Goal: Task Accomplishment & Management: Manage account settings

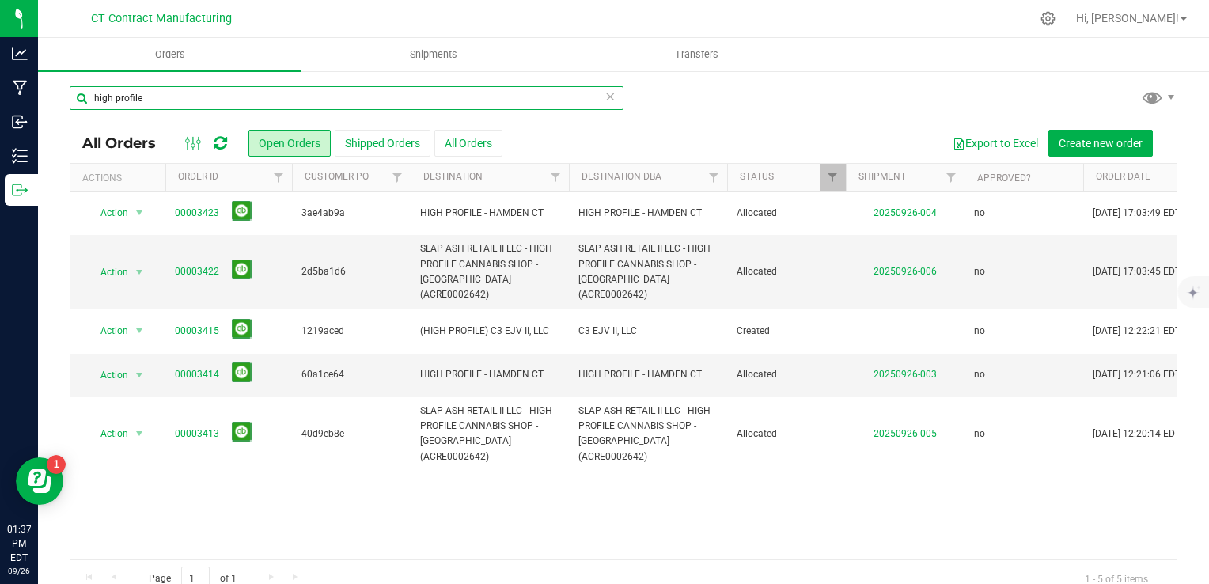
click at [326, 103] on input "high profile" at bounding box center [347, 98] width 554 height 24
paste input "2d5ba1d6"
type input "2d5ba1d6"
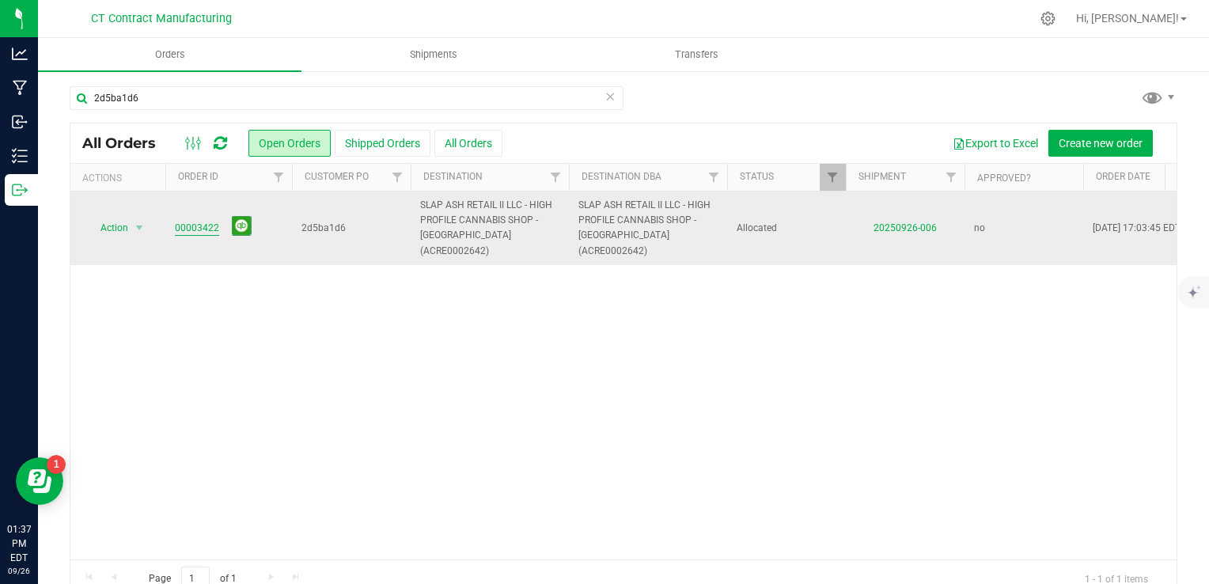
click at [198, 221] on link "00003422" at bounding box center [197, 228] width 44 height 15
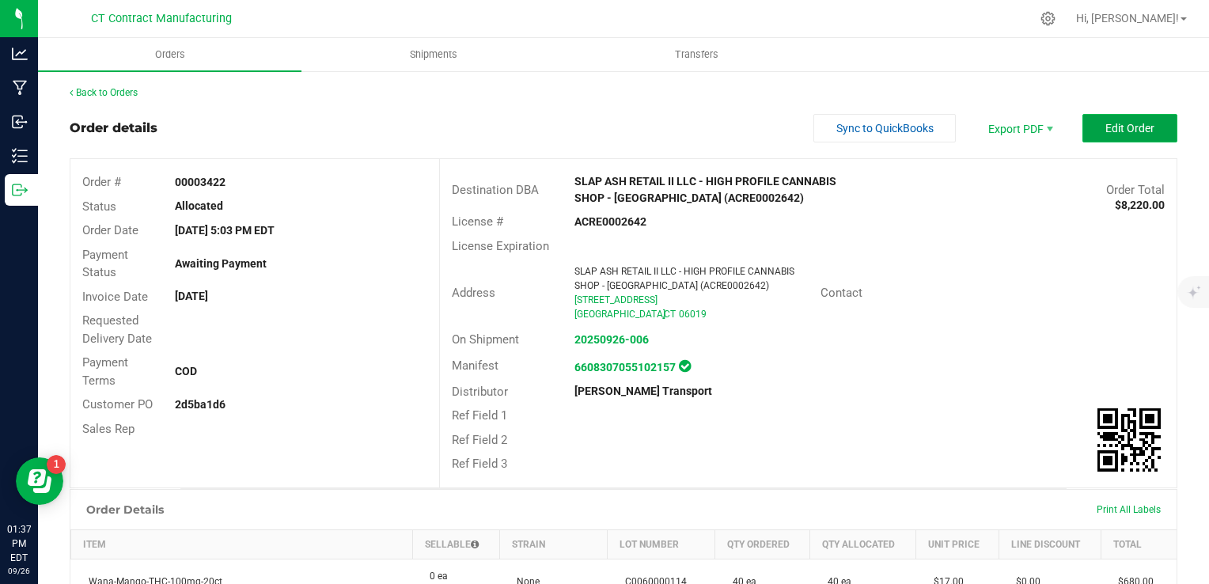
click at [1109, 125] on span "Edit Order" at bounding box center [1130, 128] width 49 height 13
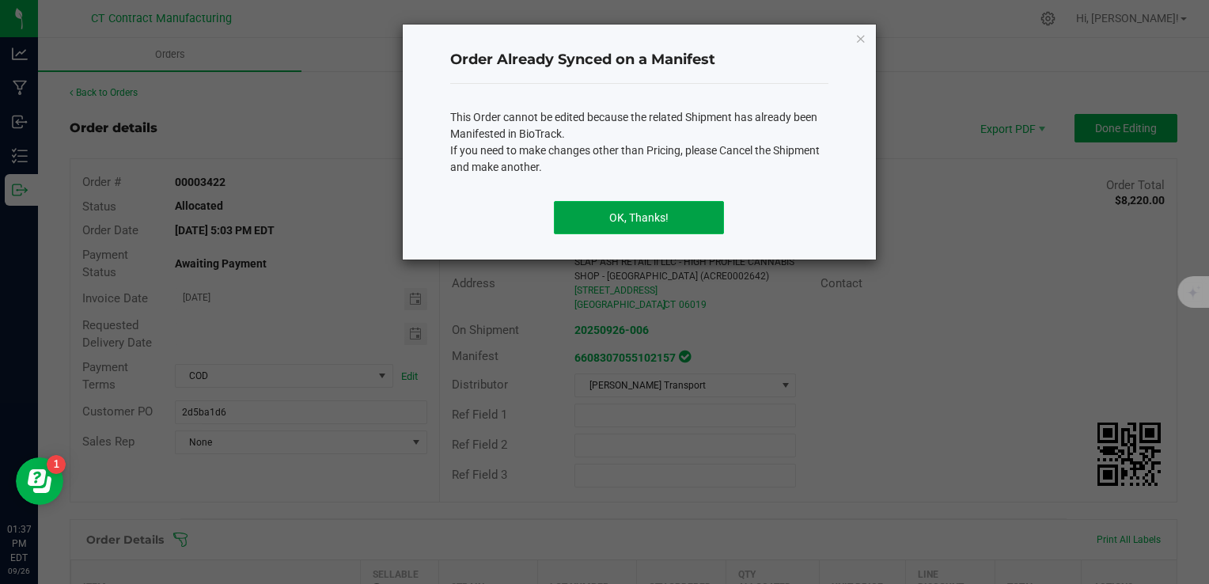
click at [711, 208] on button "OK, Thanks!" at bounding box center [639, 217] width 170 height 33
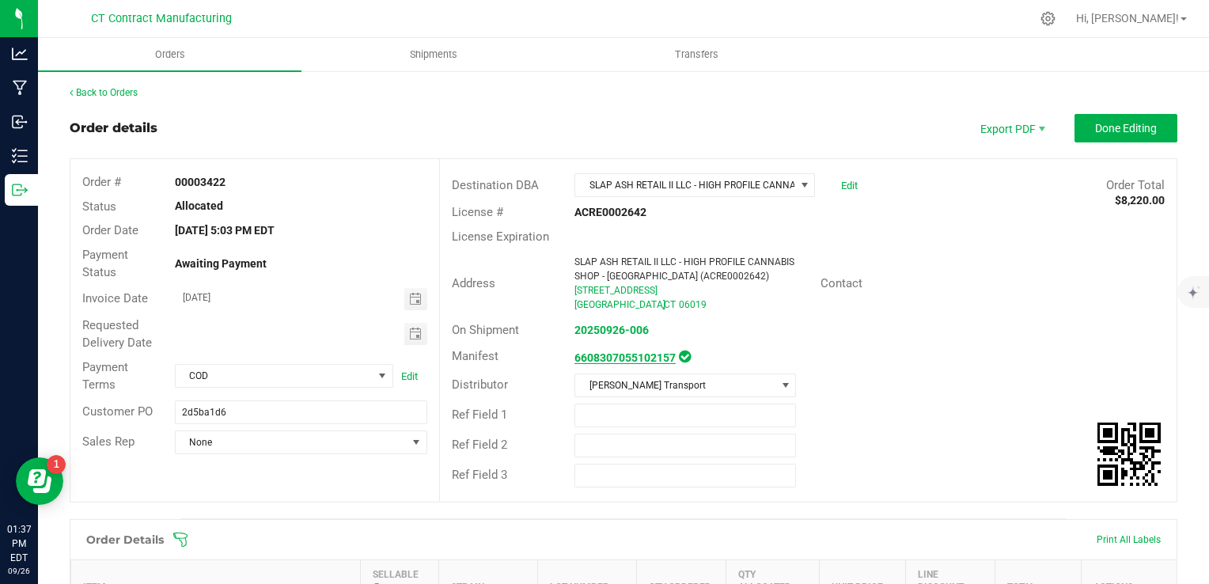
click at [611, 354] on strong "6608307055102157" at bounding box center [625, 357] width 101 height 13
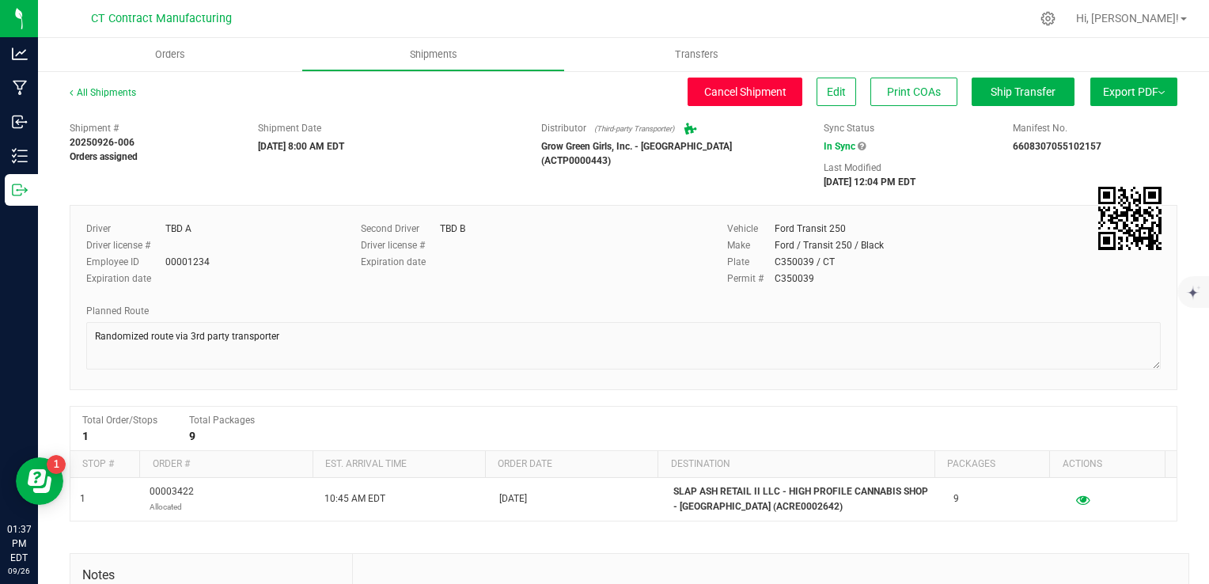
click at [722, 93] on span "Cancel Shipment" at bounding box center [745, 91] width 82 height 13
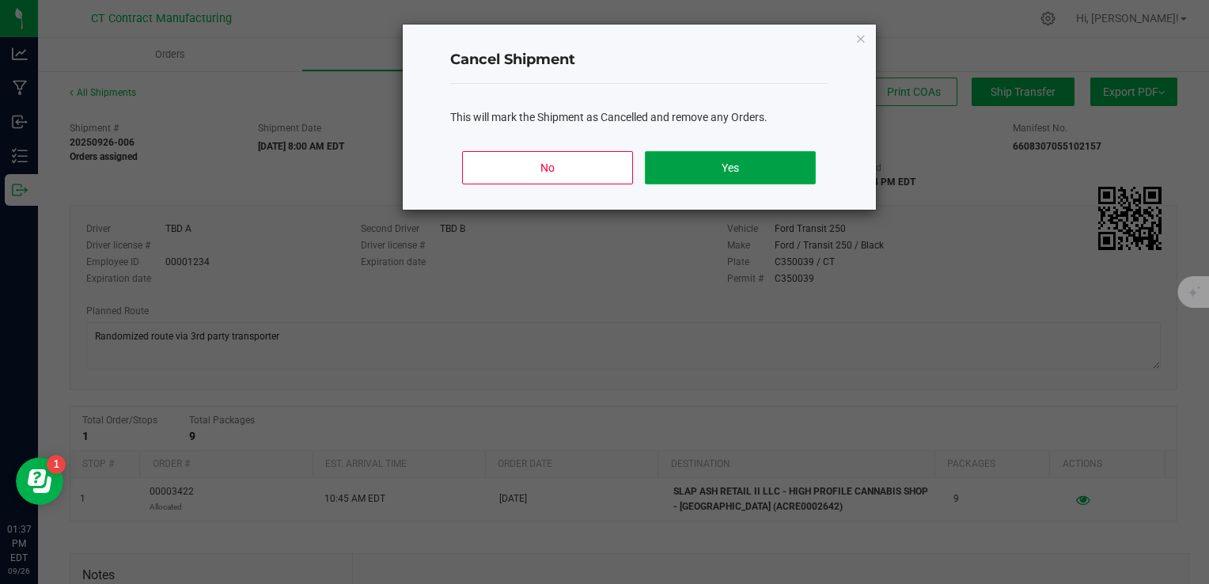
click at [709, 161] on button "Yes" at bounding box center [730, 167] width 170 height 33
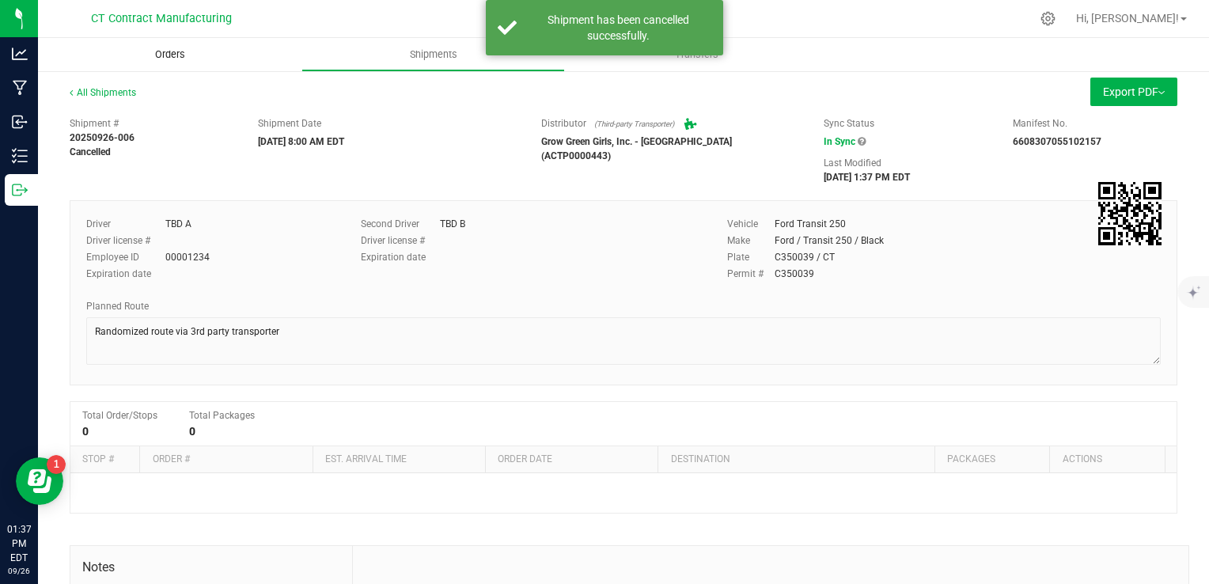
click at [161, 49] on span "Orders" at bounding box center [170, 54] width 73 height 14
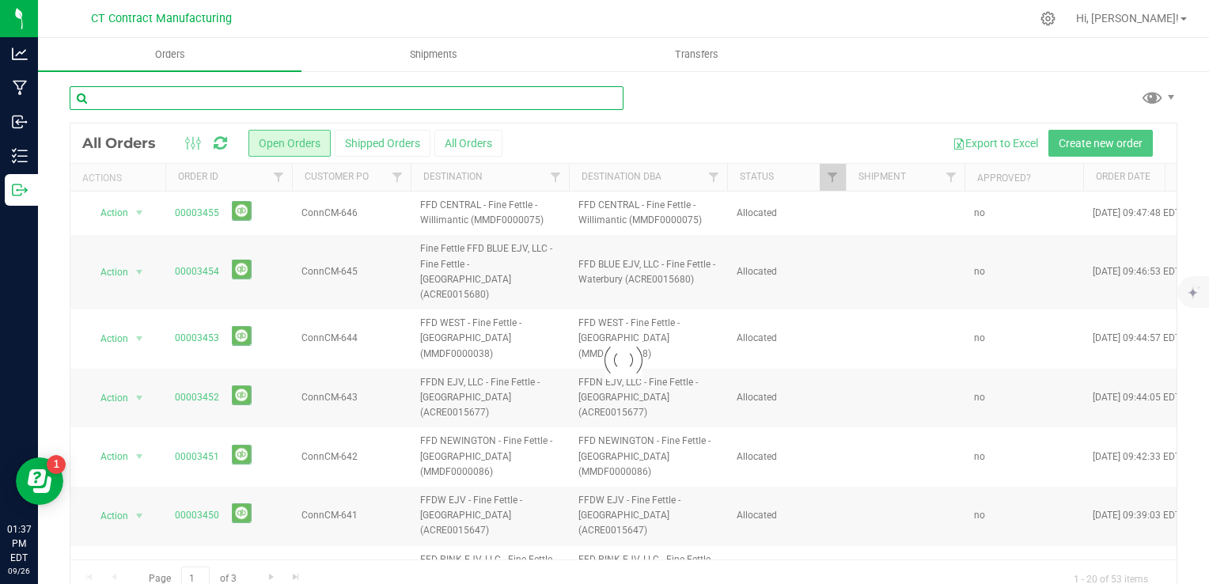
click at [191, 93] on input "text" at bounding box center [347, 98] width 554 height 24
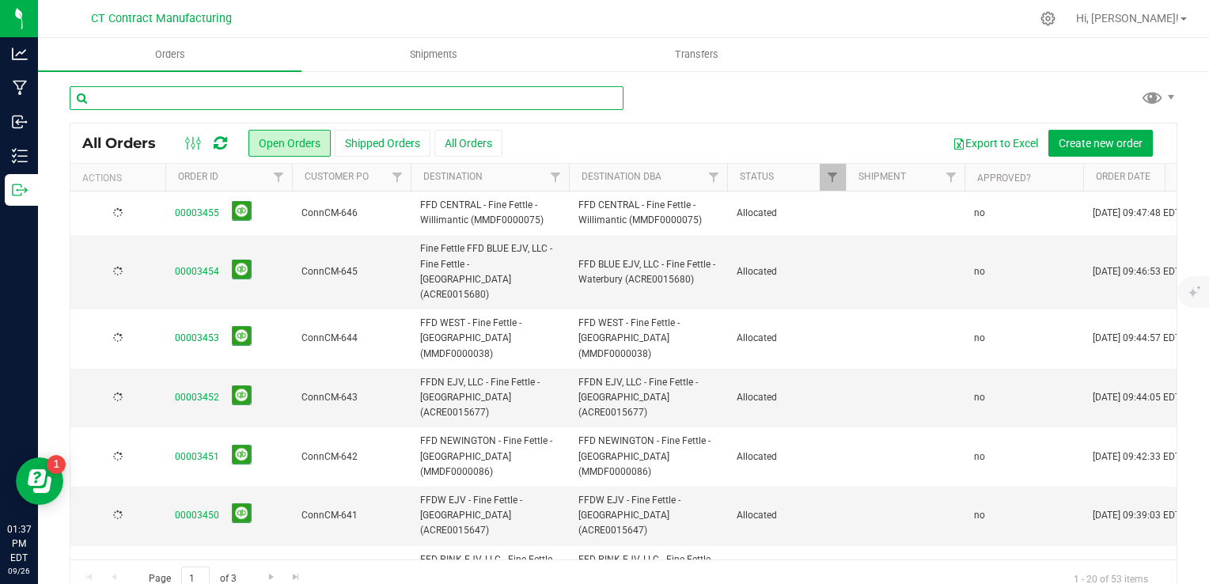
paste input "2d5ba1d6"
type input "2d5ba1d6"
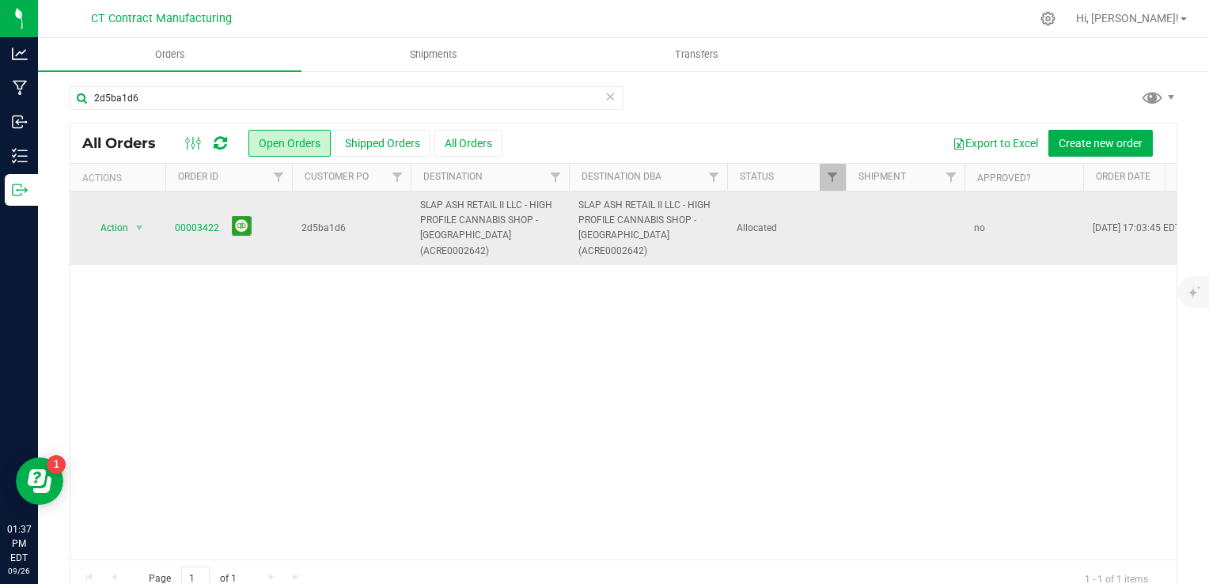
click at [196, 216] on span "00003422" at bounding box center [229, 228] width 108 height 25
click at [197, 221] on link "00003422" at bounding box center [197, 228] width 44 height 15
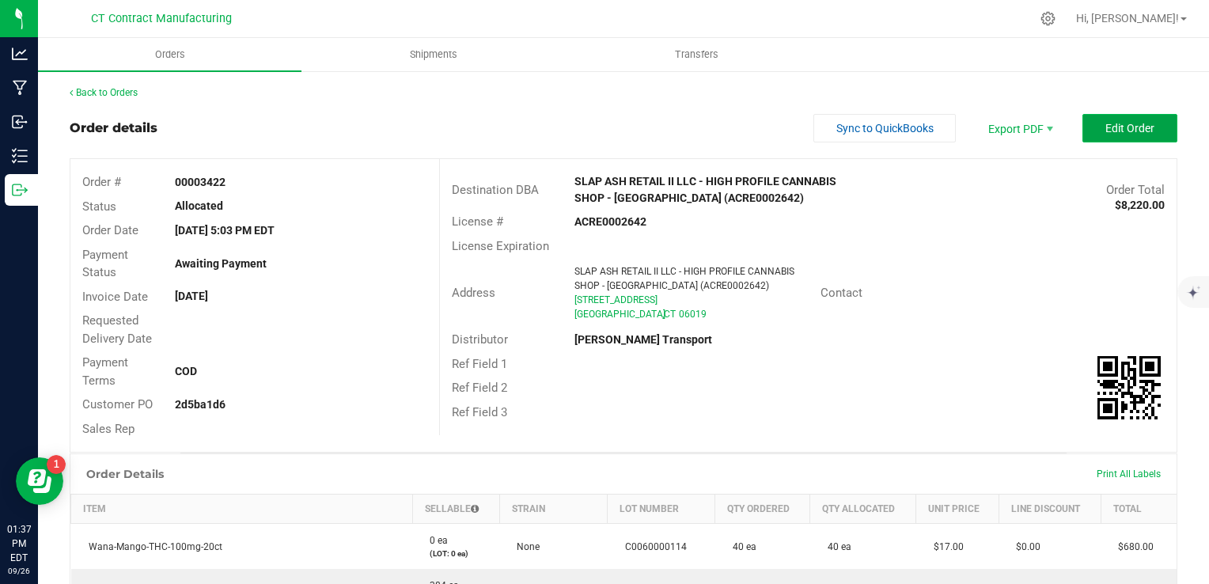
click at [1101, 141] on button "Edit Order" at bounding box center [1130, 128] width 95 height 28
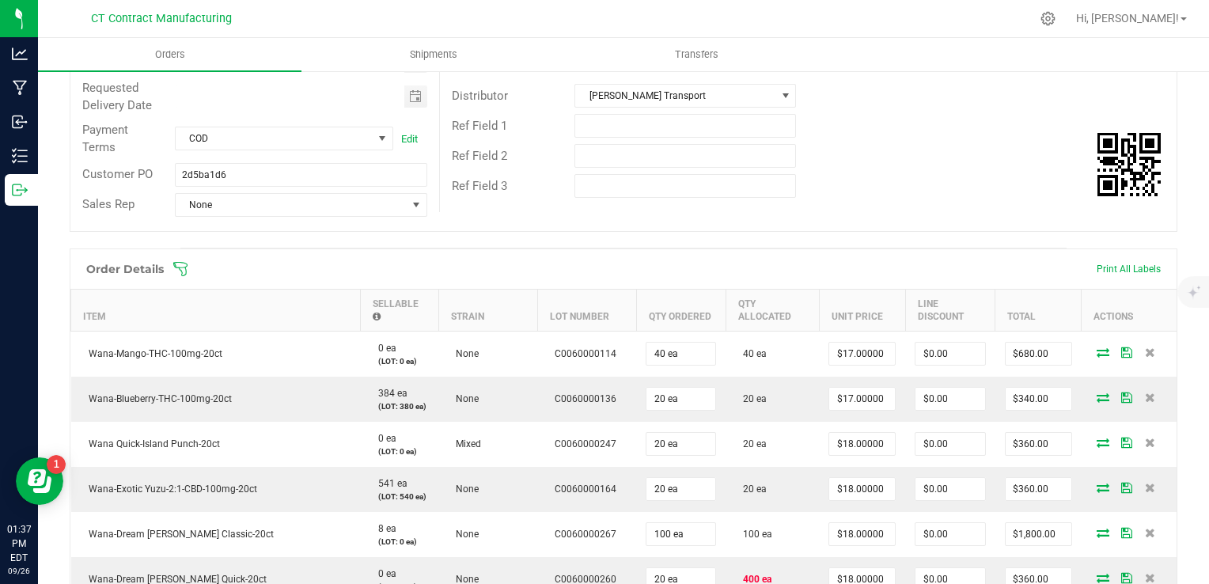
scroll to position [396, 0]
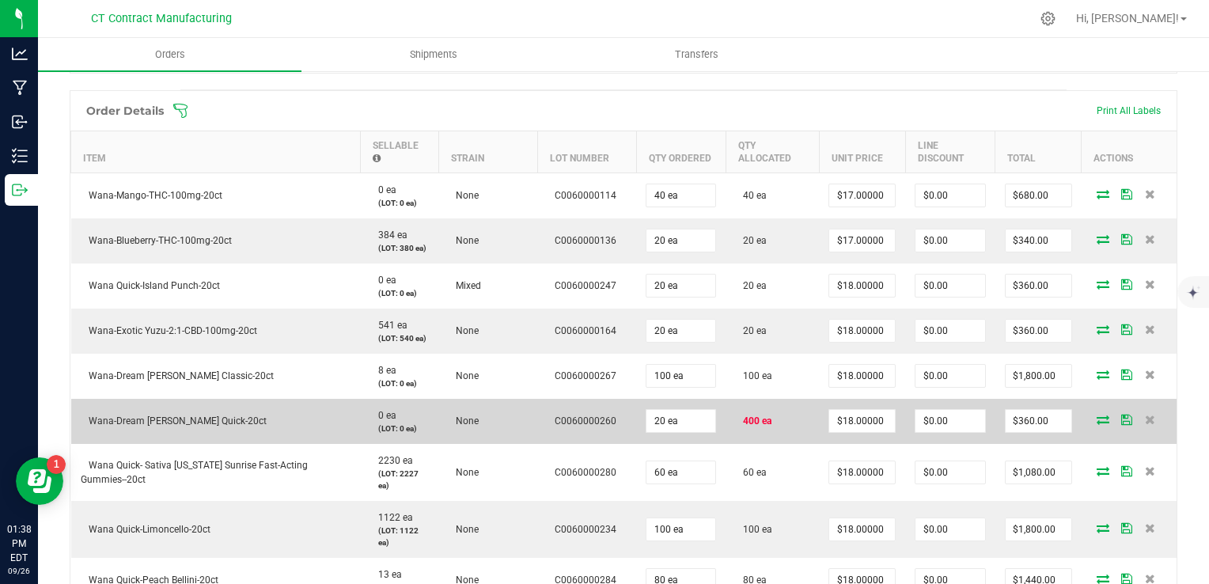
click at [1097, 419] on icon at bounding box center [1103, 419] width 13 height 9
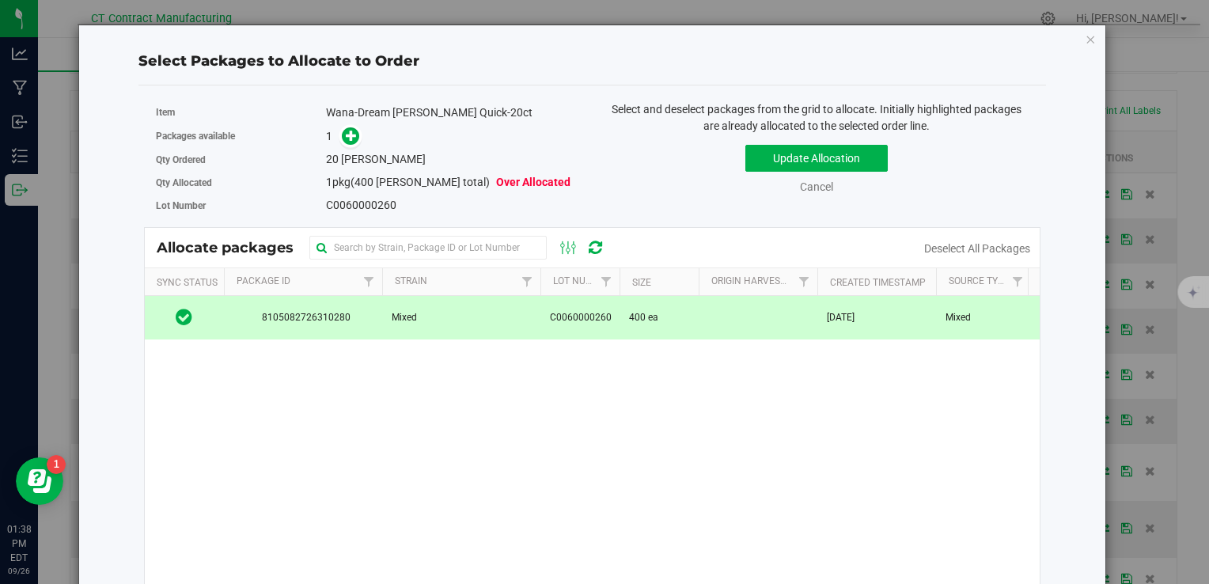
click at [719, 331] on td at bounding box center [758, 317] width 119 height 43
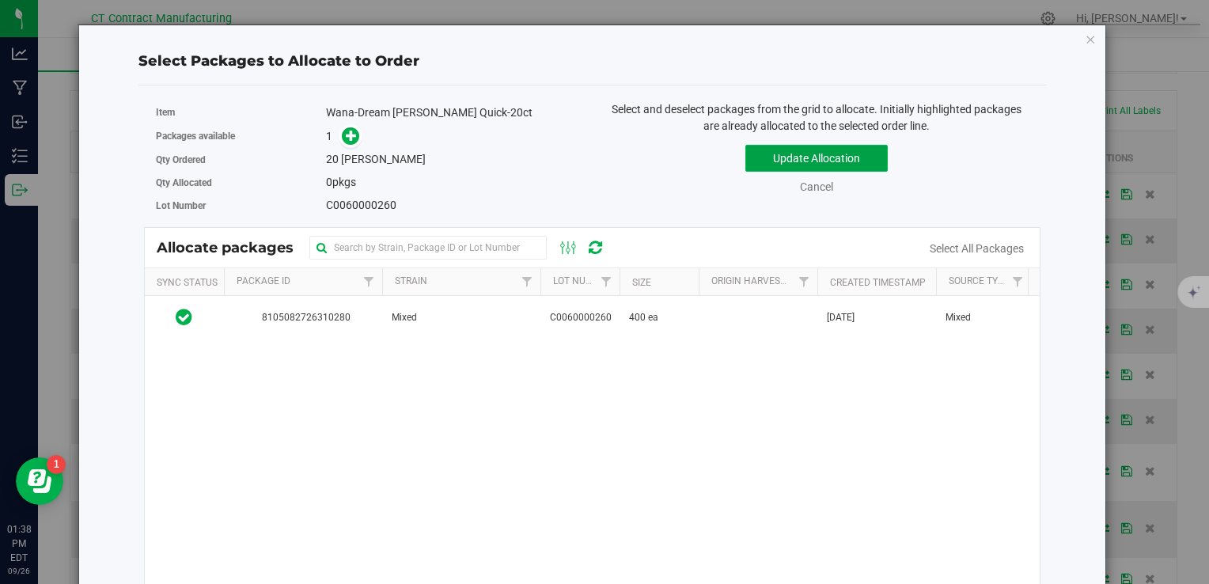
click at [787, 155] on button "Update Allocation" at bounding box center [816, 158] width 142 height 27
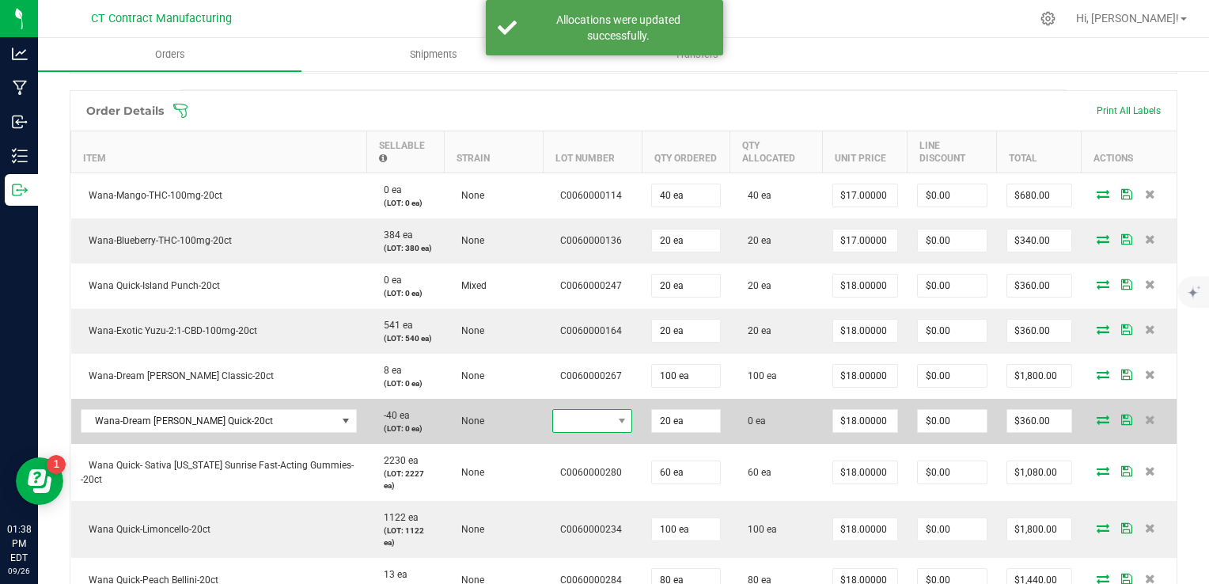
click at [590, 426] on span at bounding box center [582, 421] width 59 height 22
click at [590, 419] on span at bounding box center [582, 421] width 59 height 22
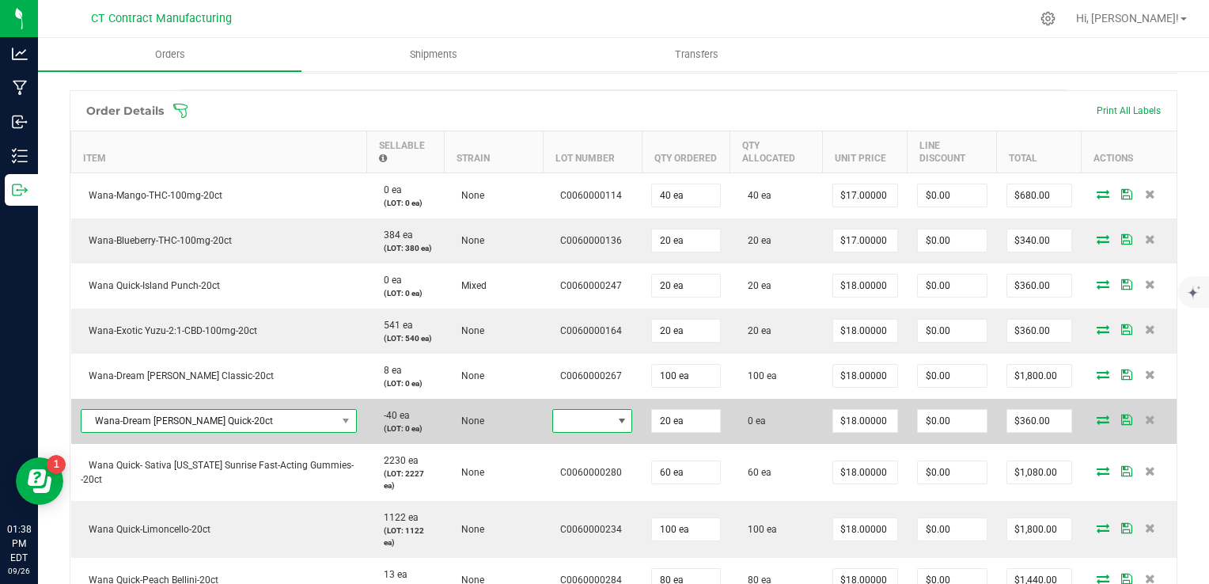
click at [319, 427] on span "Wana-Dream [PERSON_NAME] Quick-20ct" at bounding box center [210, 421] width 256 height 22
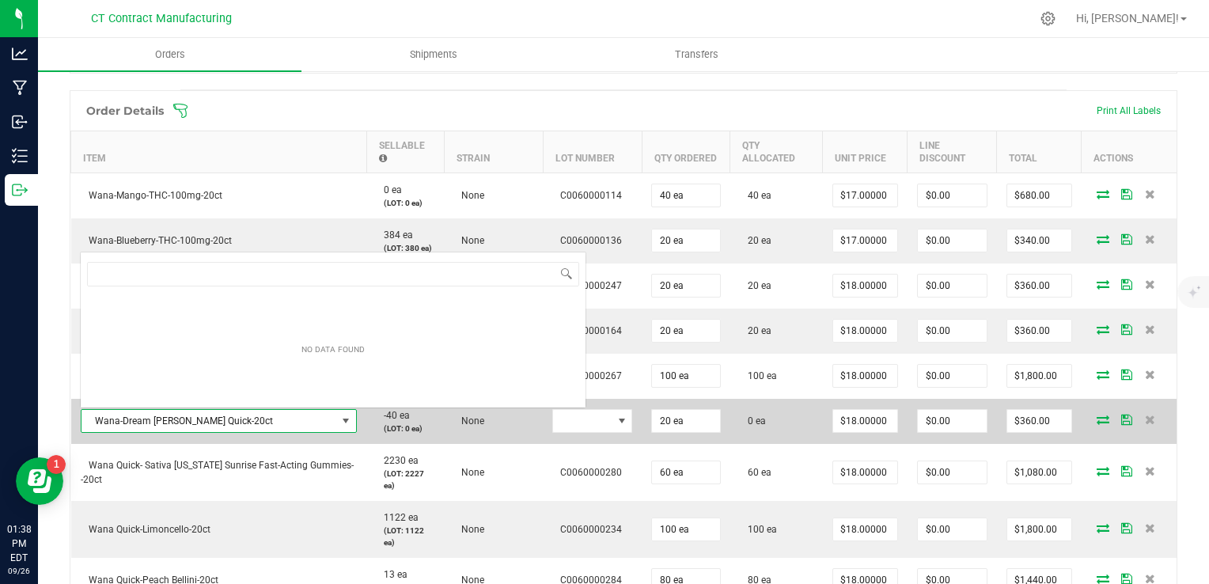
scroll to position [23, 261]
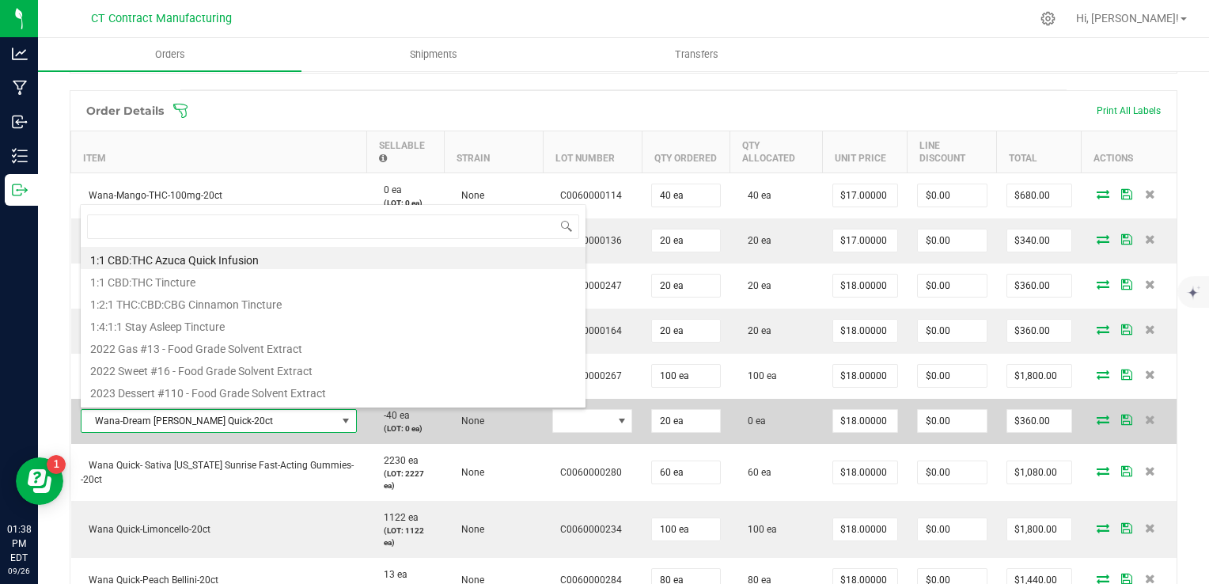
click at [319, 427] on span "Wana-Dream [PERSON_NAME] Quick-20ct" at bounding box center [210, 421] width 256 height 22
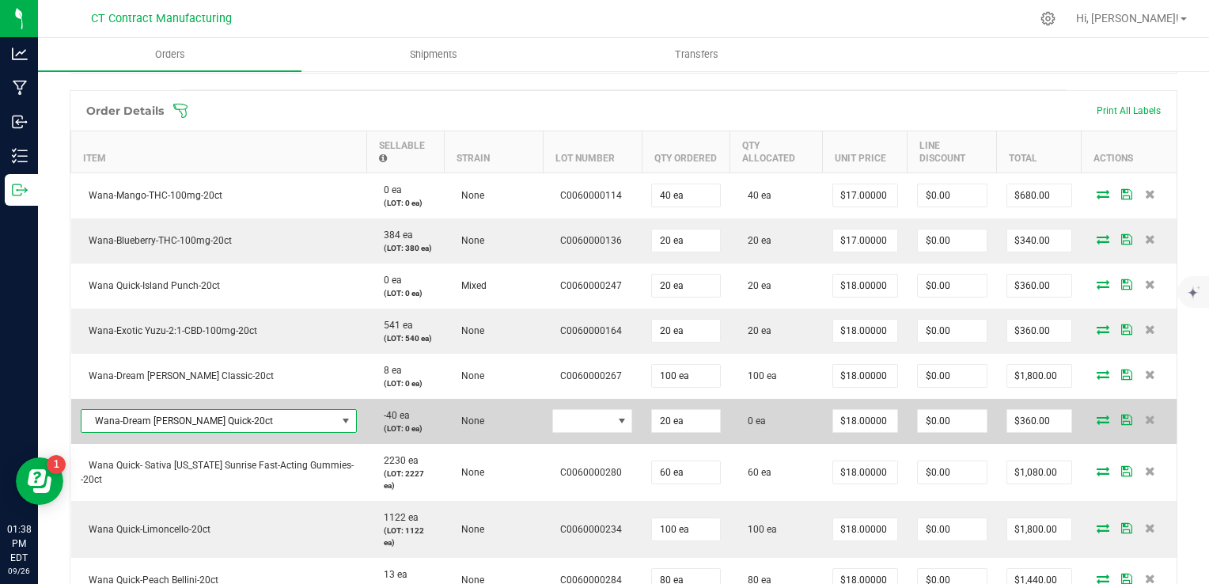
click at [319, 427] on span "Wana-Dream [PERSON_NAME] Quick-20ct" at bounding box center [210, 421] width 256 height 22
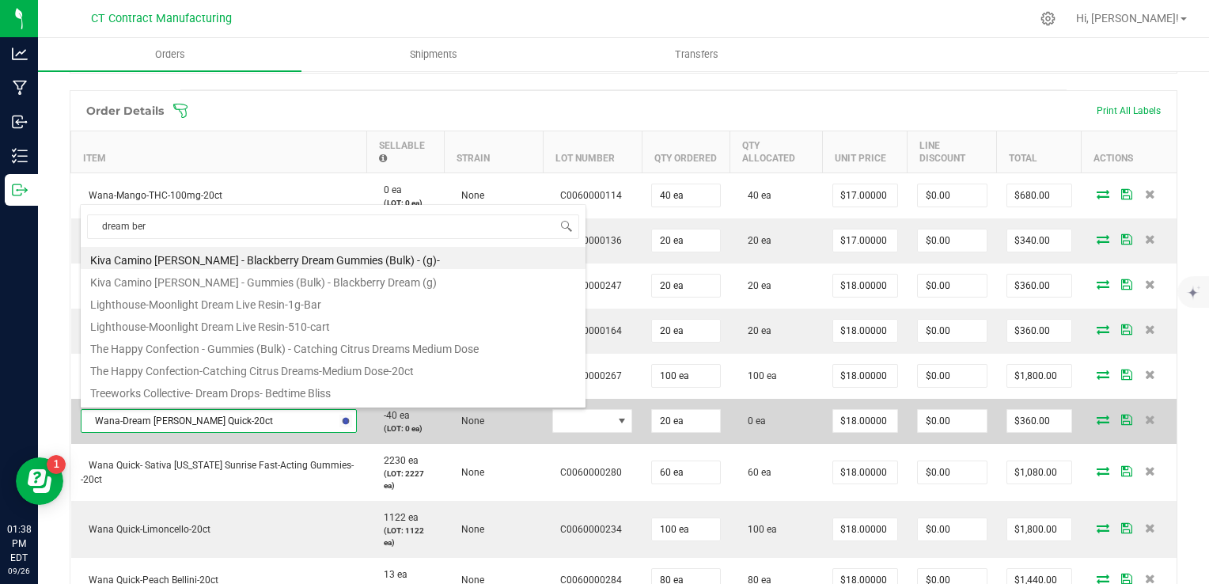
type input "dream berr"
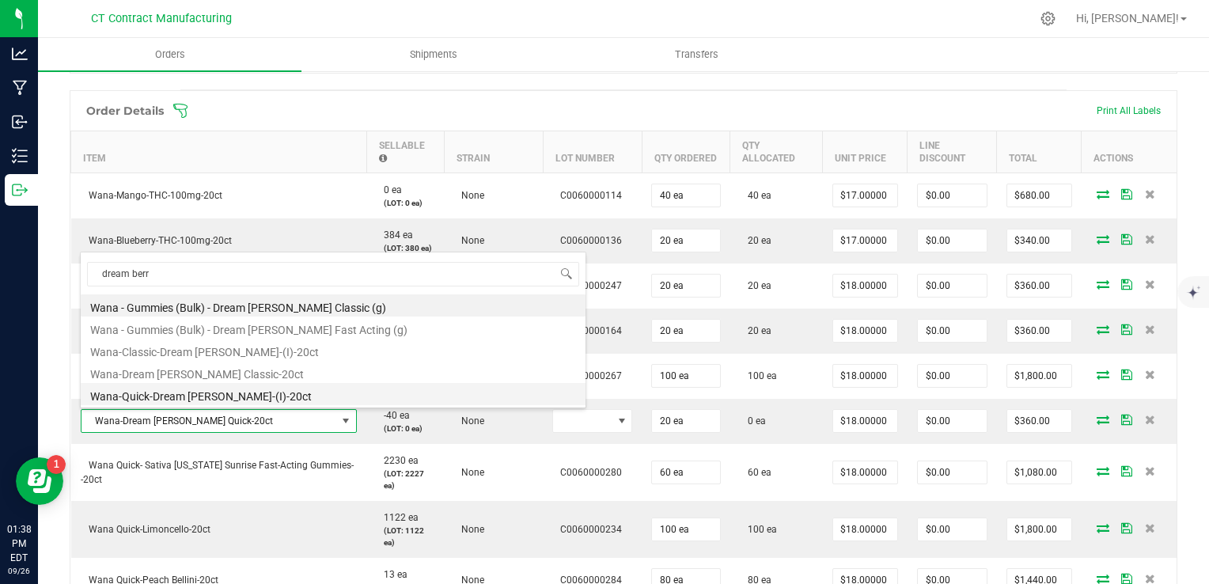
click at [309, 390] on li "Wana-Quick-Dream [PERSON_NAME]-(I)-20ct" at bounding box center [333, 394] width 505 height 22
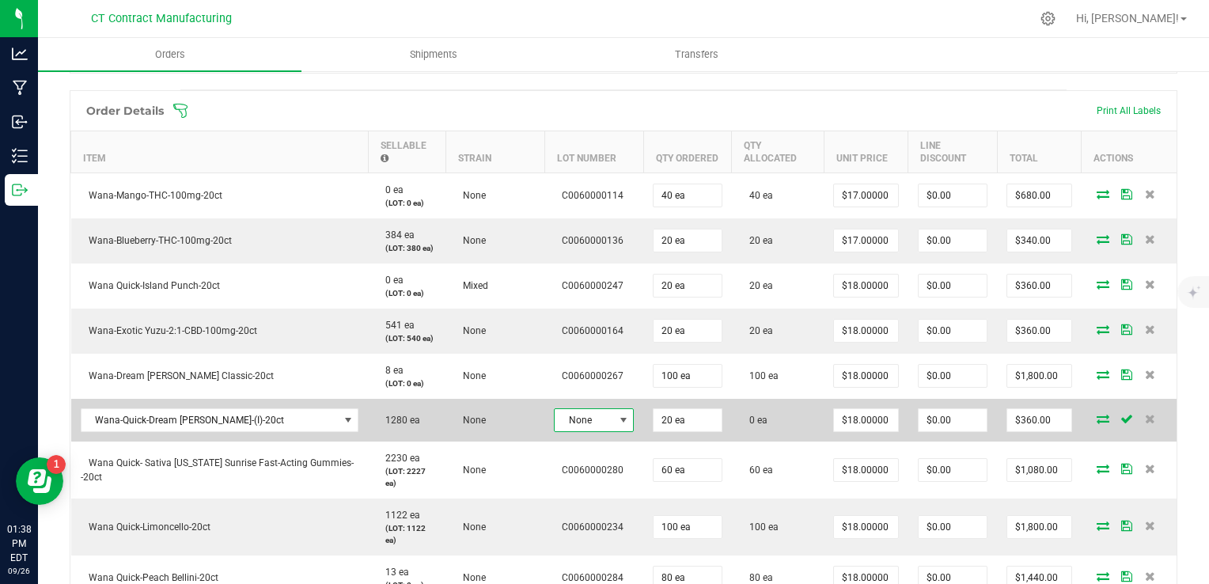
click at [568, 412] on span "None" at bounding box center [584, 420] width 59 height 22
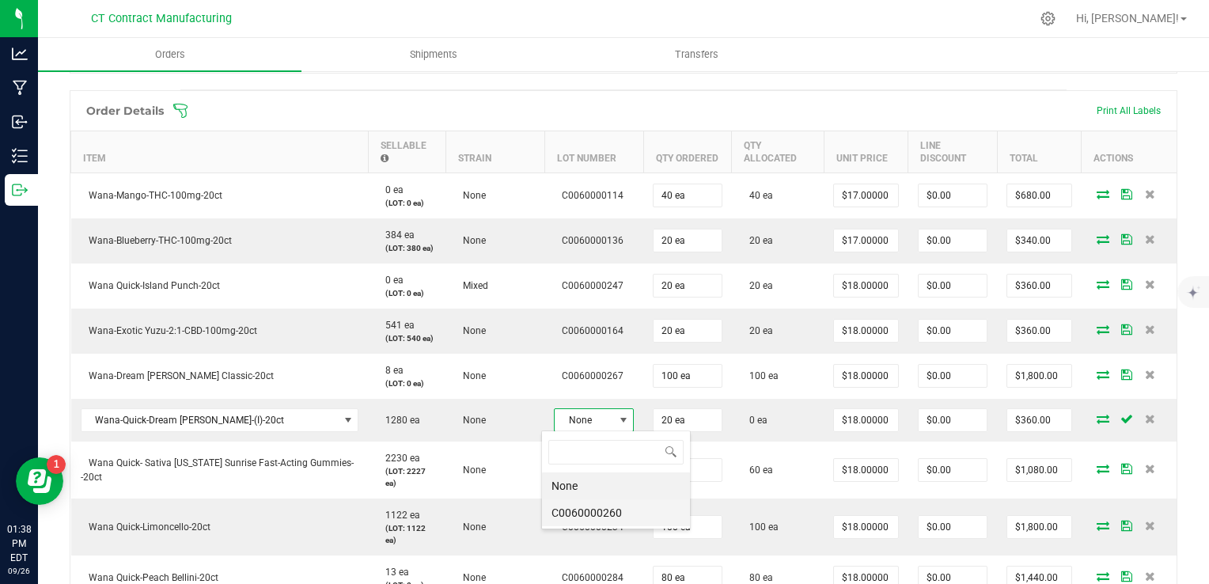
click at [585, 513] on li "C0060000260" at bounding box center [616, 512] width 148 height 27
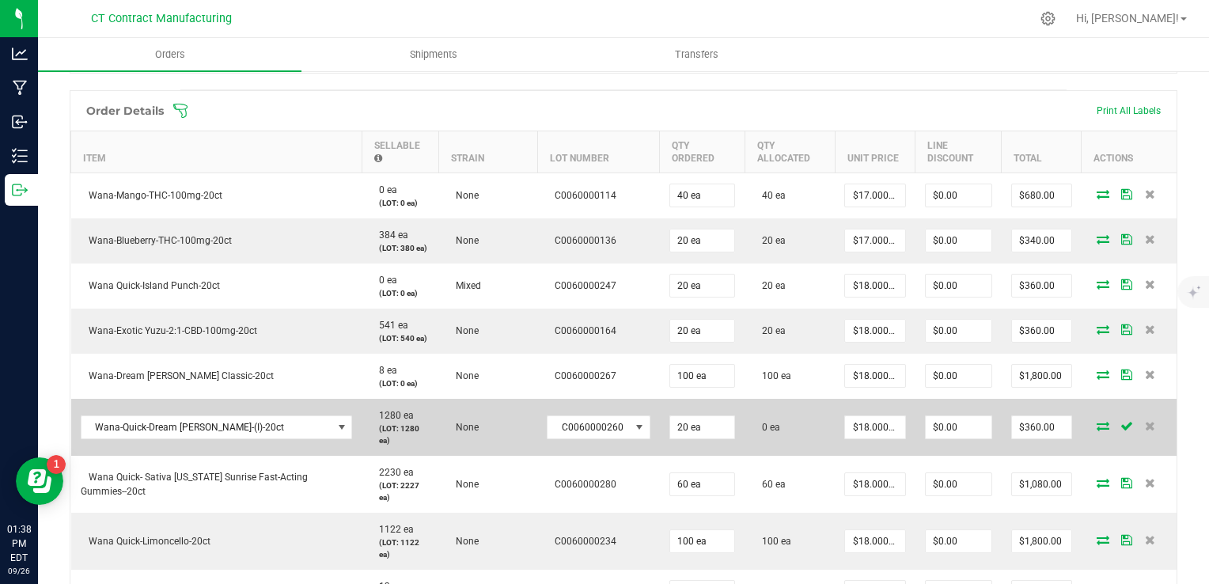
click at [1097, 423] on icon at bounding box center [1103, 425] width 13 height 9
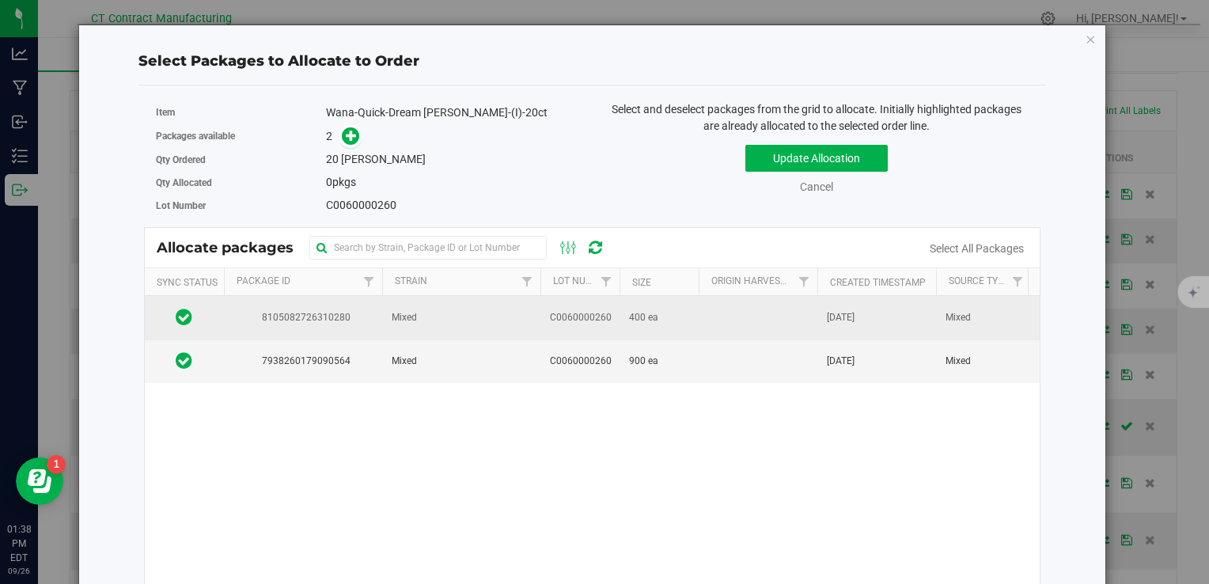
click at [639, 323] on span "400 ea" at bounding box center [643, 317] width 29 height 15
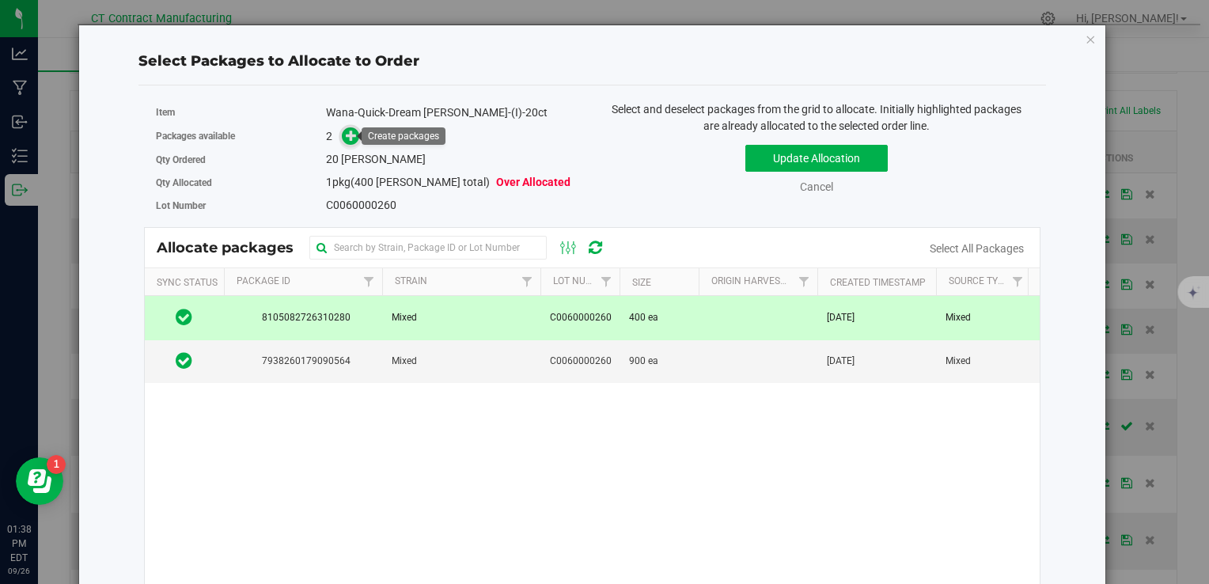
click at [348, 131] on icon at bounding box center [351, 135] width 11 height 11
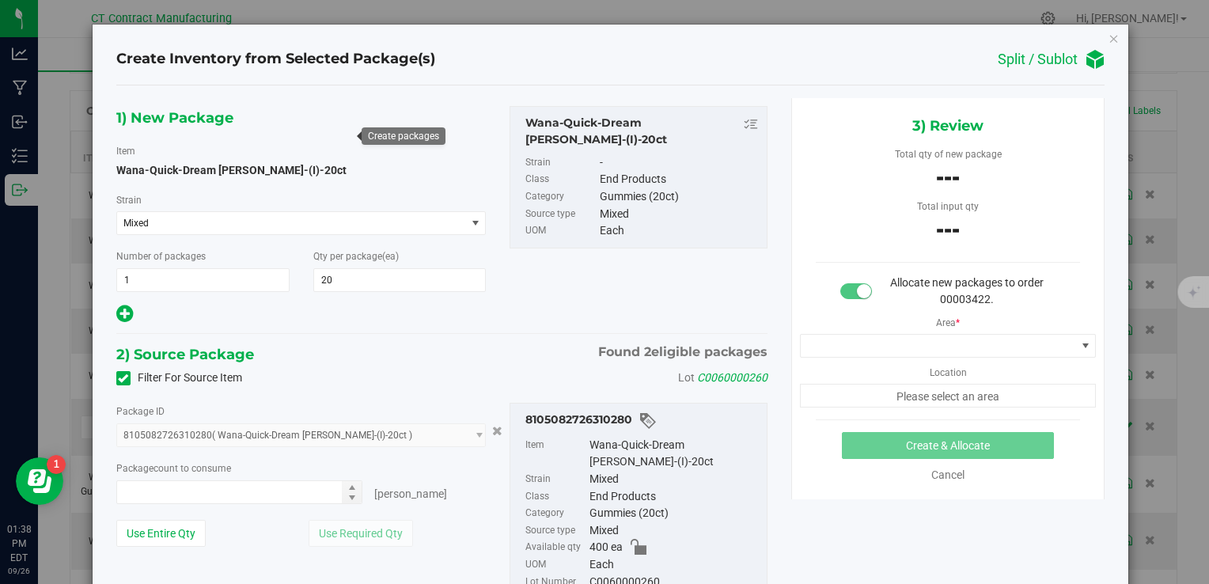
type input "0 ea"
click at [234, 486] on span "0 ea 0" at bounding box center [239, 492] width 247 height 24
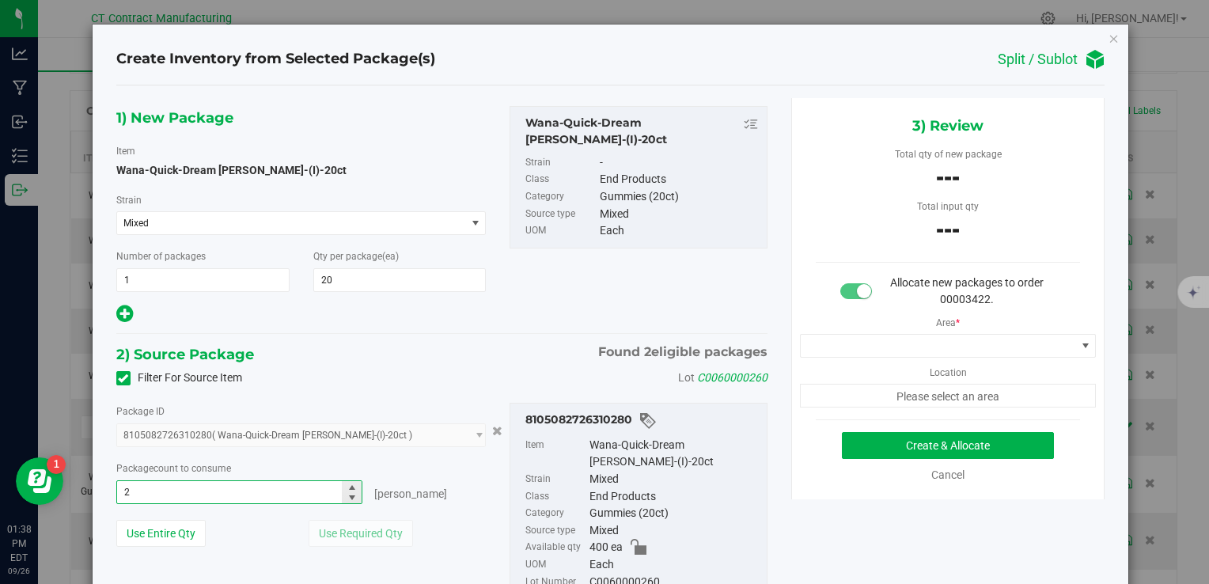
type input "20"
type input "20 ea"
click at [339, 329] on div "1) New Package Item Wana-Quick-Dream [PERSON_NAME]-(I)-20ct [GEOGRAPHIC_DATA] M…" at bounding box center [441, 365] width 675 height 534
click at [935, 331] on div "Area * Location Please select an area" at bounding box center [948, 358] width 313 height 100
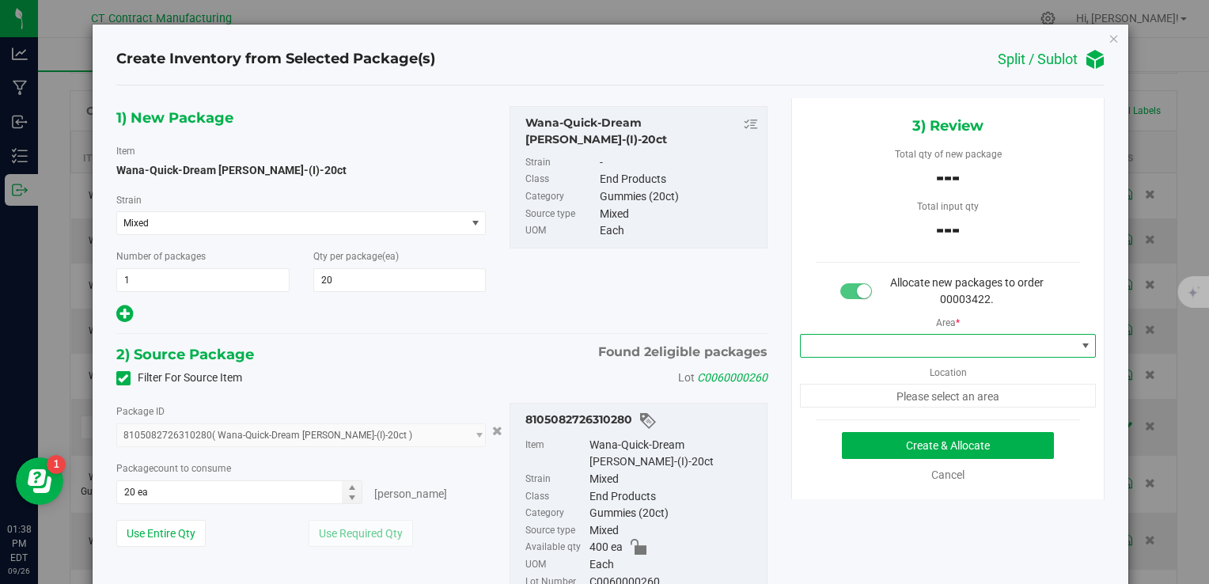
drag, startPoint x: 924, startPoint y: 341, endPoint x: 916, endPoint y: 343, distance: 9.0
click at [924, 342] on span at bounding box center [938, 346] width 275 height 22
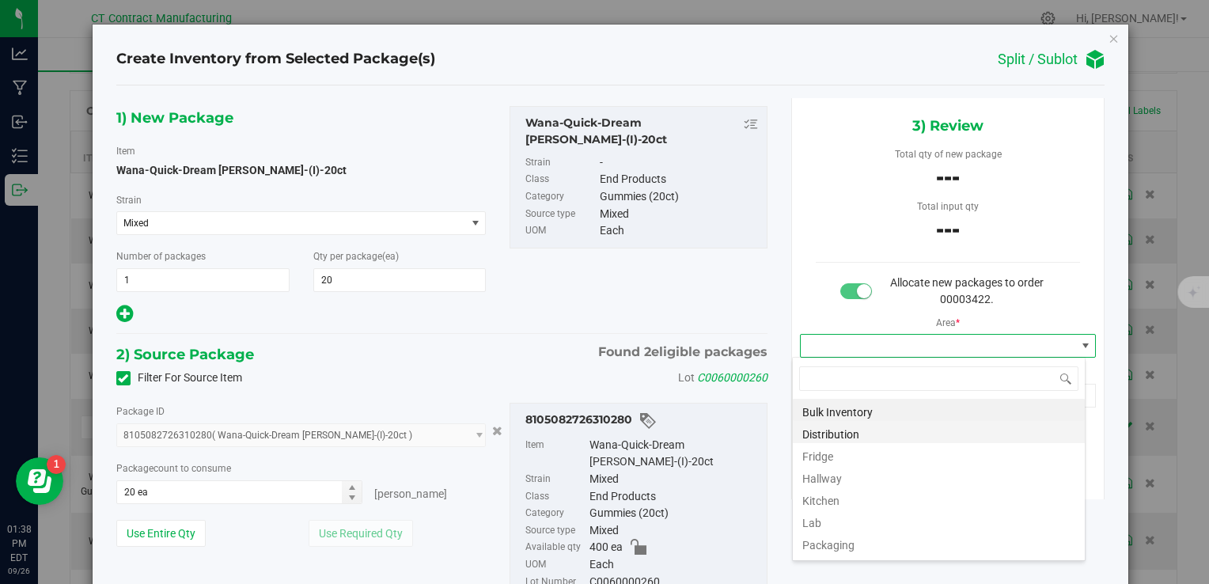
scroll to position [23, 294]
click at [829, 437] on li "Distribution" at bounding box center [939, 432] width 292 height 22
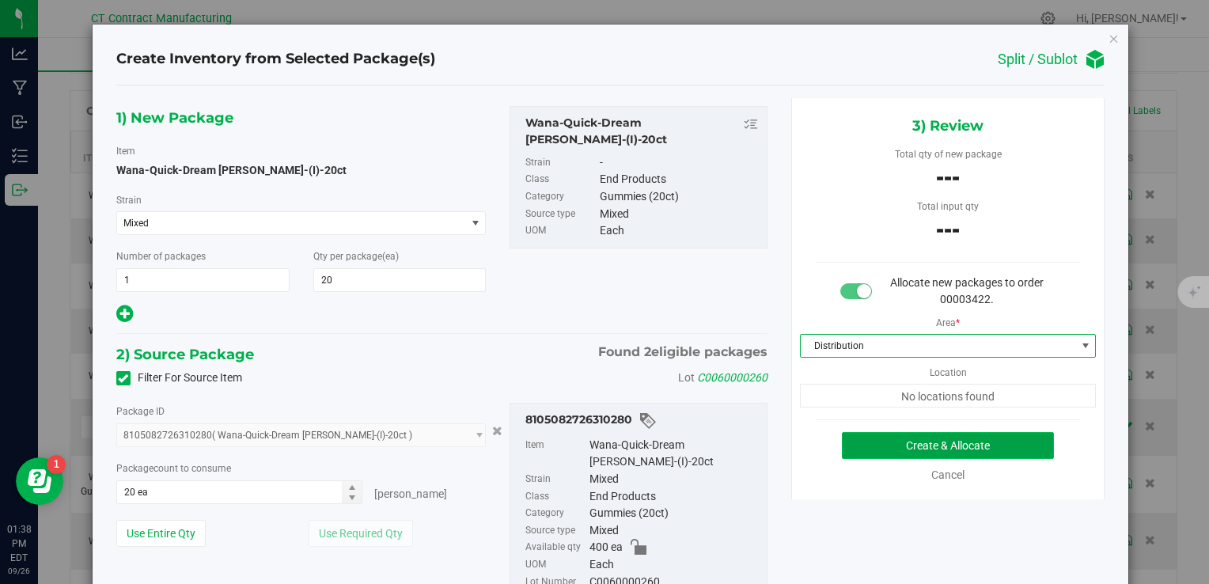
click at [842, 442] on button "Create & Allocate" at bounding box center [948, 445] width 212 height 27
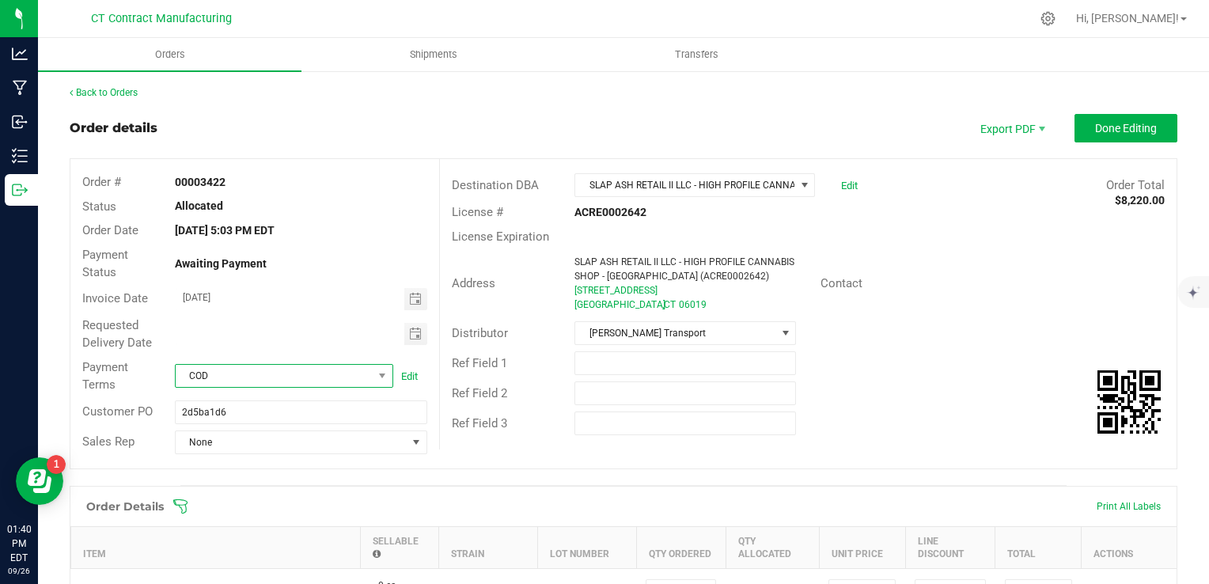
click at [332, 384] on span "COD" at bounding box center [274, 376] width 197 height 22
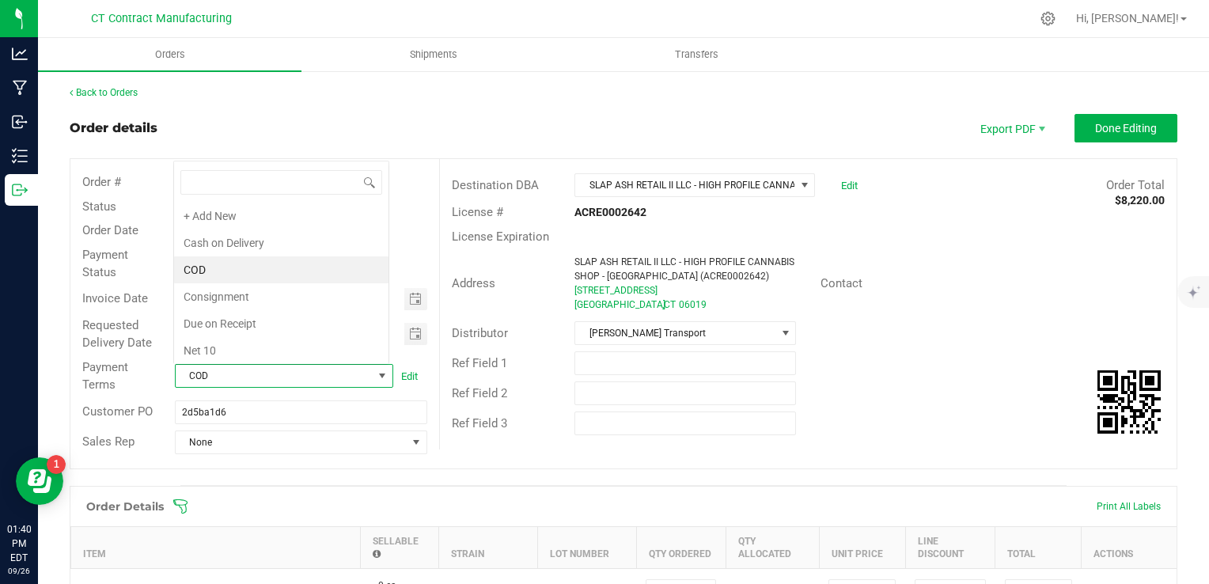
scroll to position [23, 214]
click at [320, 310] on li "Due on Receipt" at bounding box center [281, 323] width 214 height 27
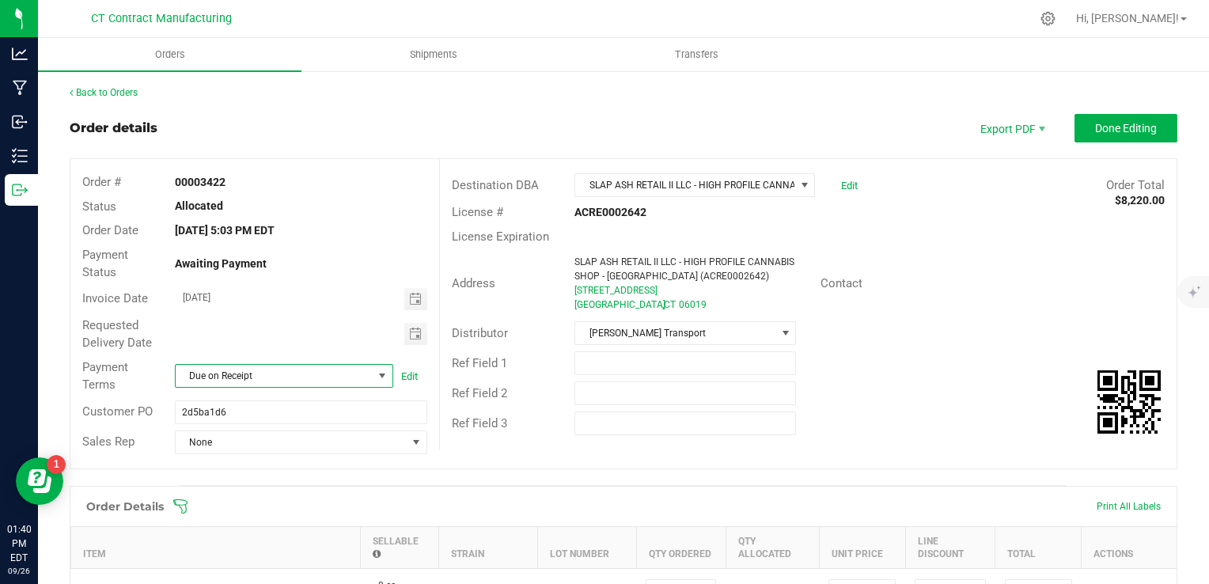
click at [441, 193] on div "Destination DBA" at bounding box center [501, 185] width 123 height 18
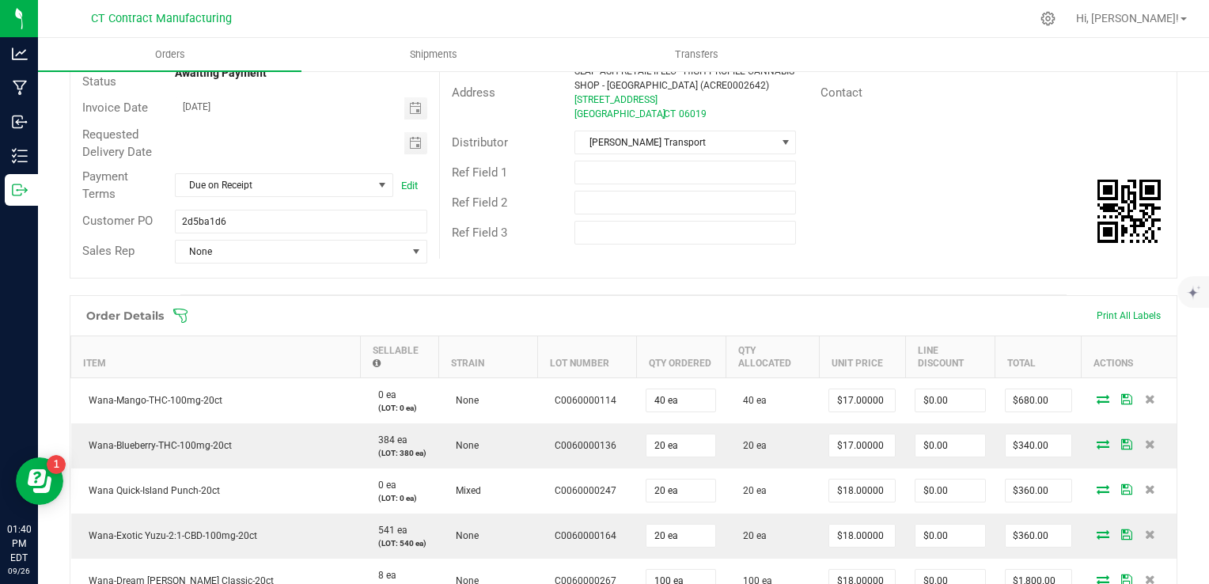
scroll to position [0, 0]
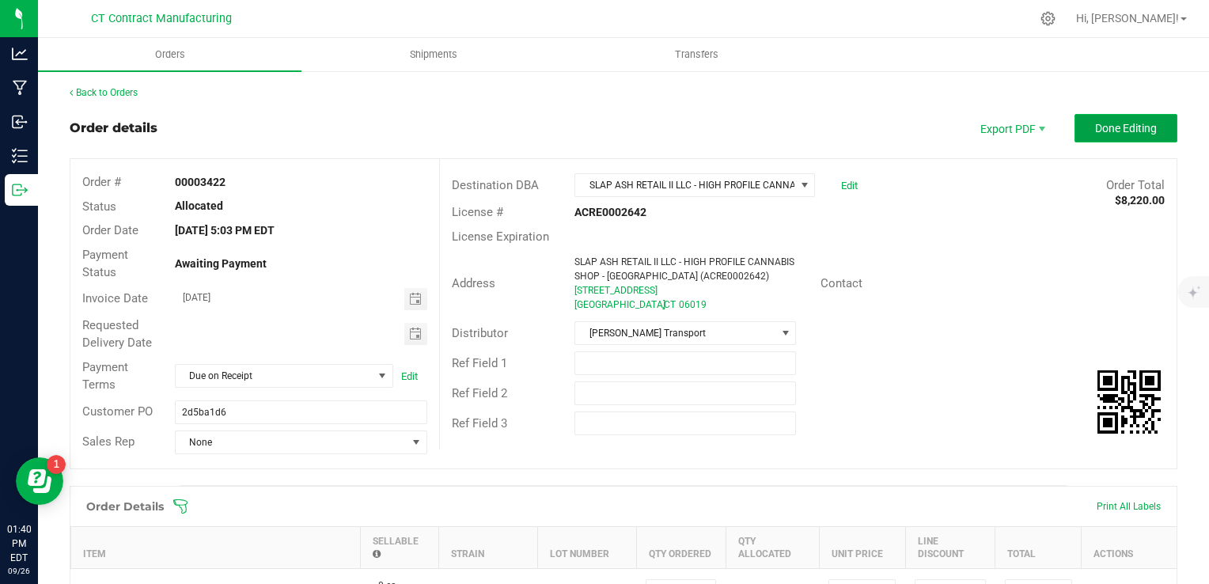
click at [1114, 122] on span "Done Editing" at bounding box center [1126, 128] width 62 height 13
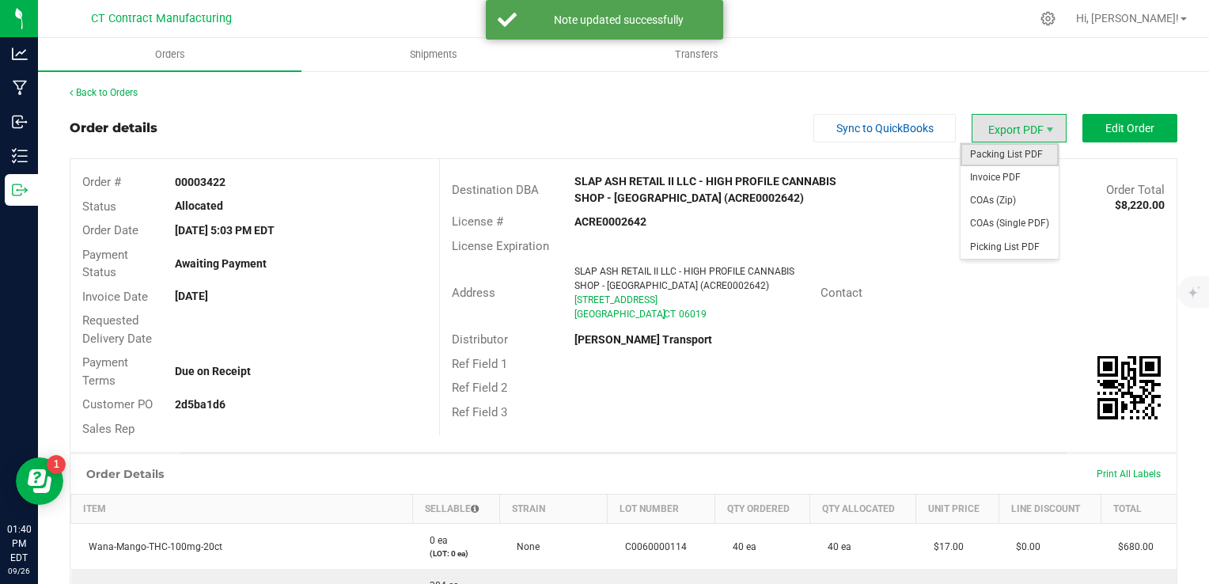
click at [996, 147] on span "Packing List PDF" at bounding box center [1010, 154] width 98 height 23
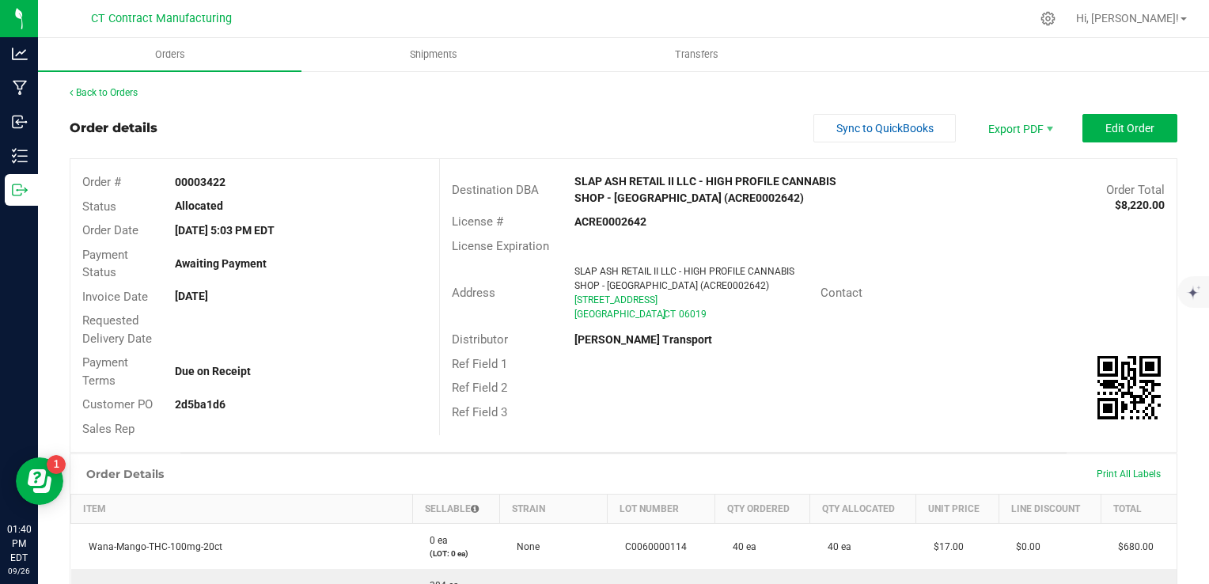
click at [774, 116] on div "Order details Sync to QuickBooks Export PDF Edit Order" at bounding box center [624, 128] width 1108 height 28
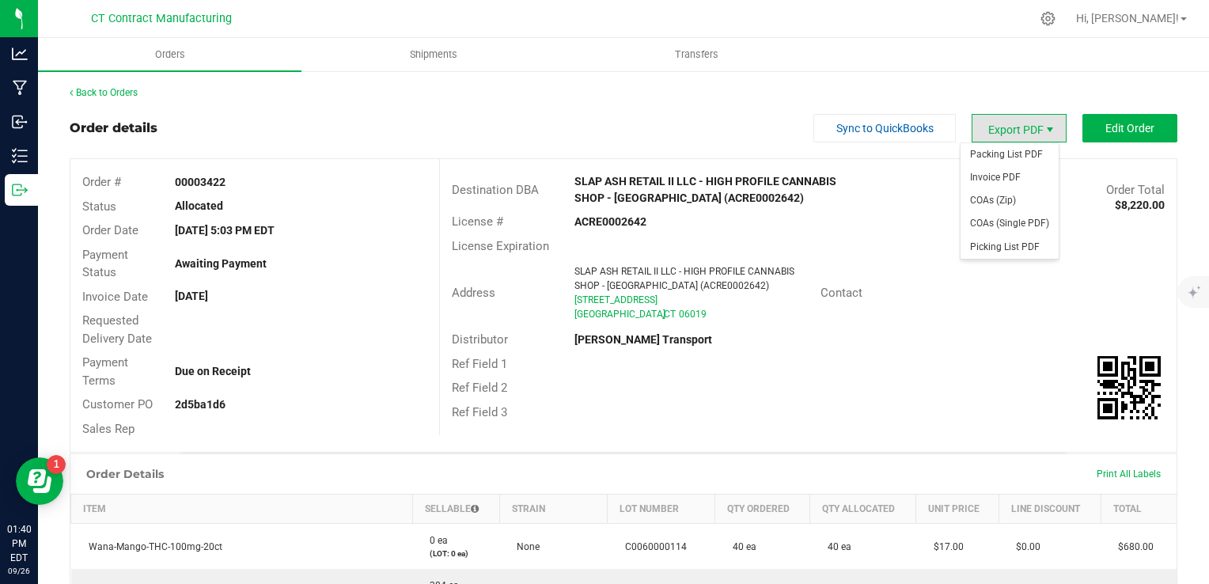
click at [1044, 135] on span "Export PDF" at bounding box center [1050, 129] width 13 height 13
click at [1014, 182] on span "Invoice PDF" at bounding box center [1010, 177] width 98 height 23
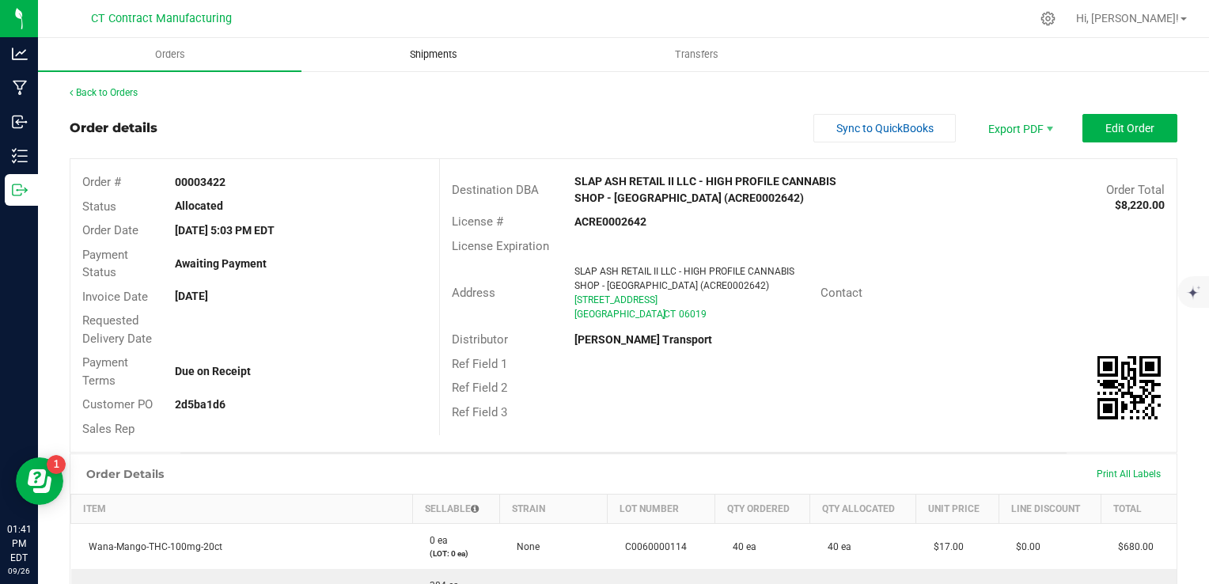
click at [457, 46] on uib-tab-heading "Shipments" at bounding box center [433, 55] width 262 height 32
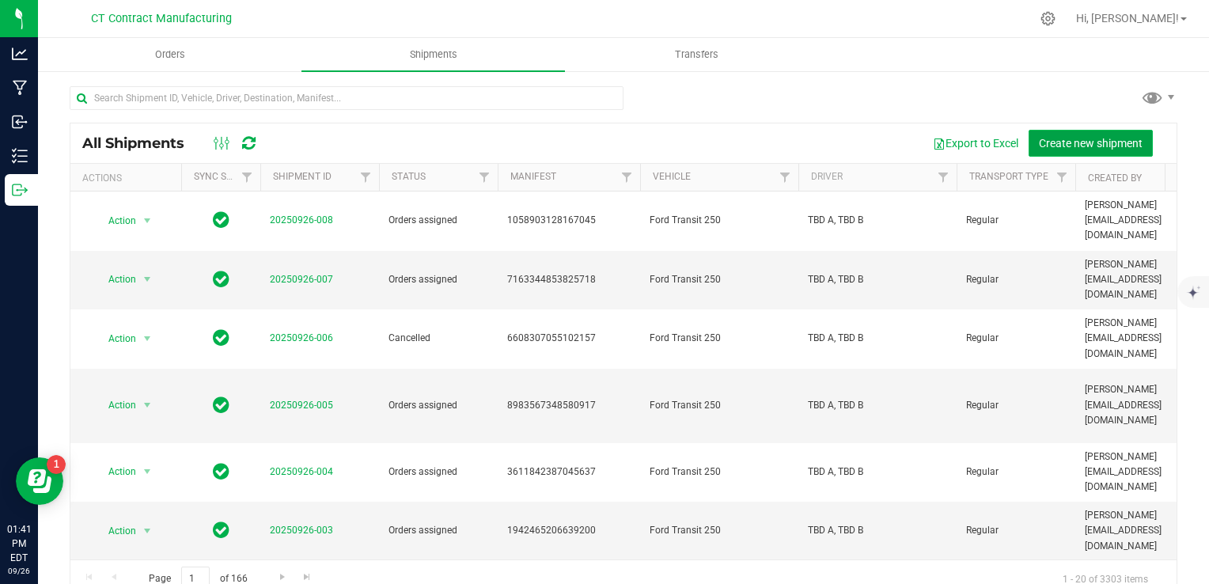
click at [1065, 142] on span "Create new shipment" at bounding box center [1091, 143] width 104 height 13
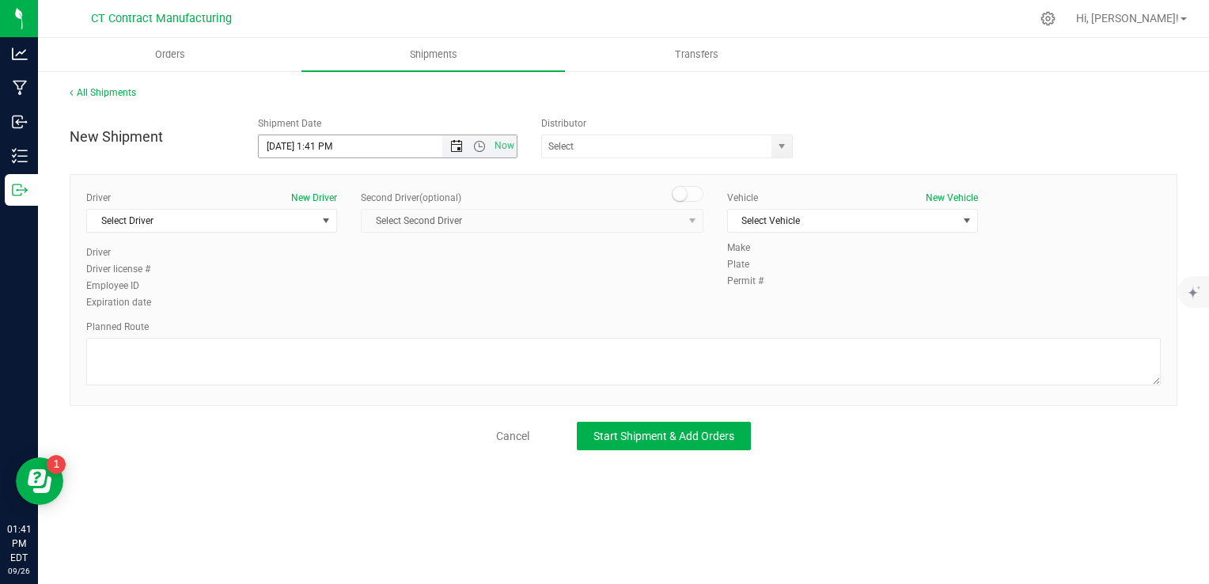
click at [455, 146] on span "Open the date view" at bounding box center [456, 146] width 13 height 13
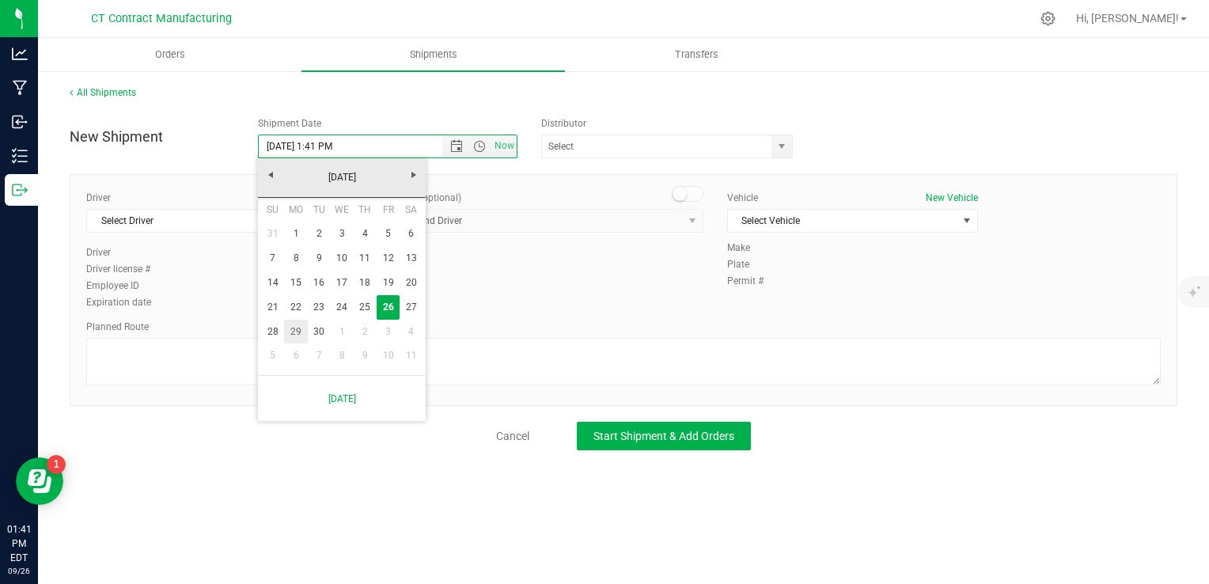
click at [296, 332] on link "29" at bounding box center [295, 332] width 23 height 25
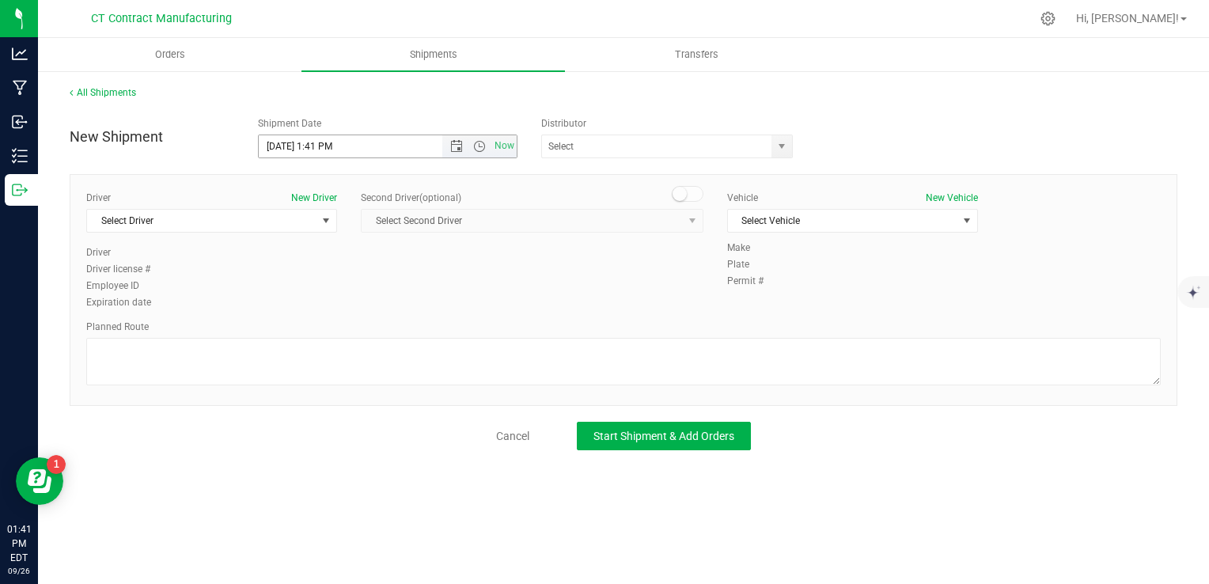
click at [484, 153] on span "Now" at bounding box center [479, 146] width 74 height 22
click at [481, 147] on span "Open the time view" at bounding box center [479, 146] width 13 height 13
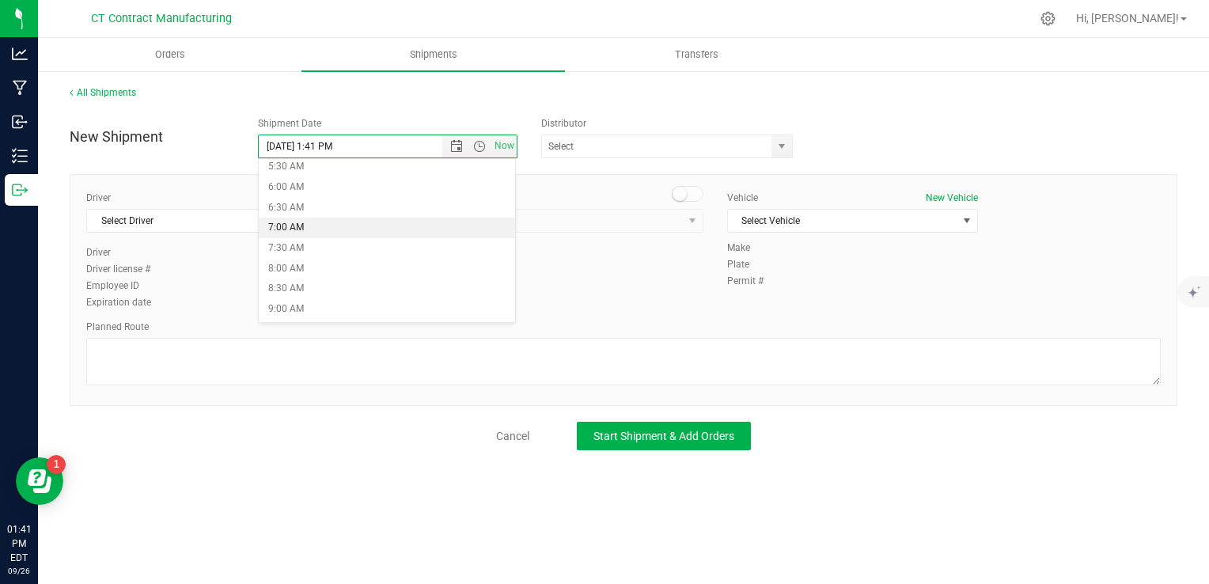
scroll to position [237, 0]
click at [349, 254] on li "8:00 AM" at bounding box center [387, 260] width 256 height 21
type input "[DATE] 8:00 AM"
click at [791, 143] on span "select" at bounding box center [782, 146] width 20 height 22
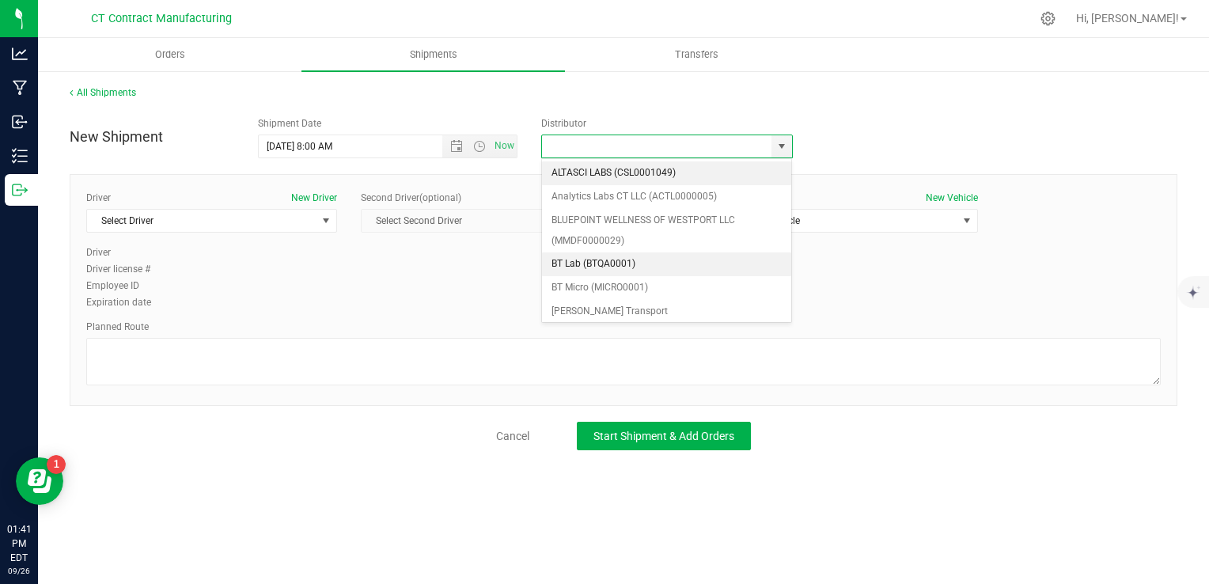
scroll to position [158, 0]
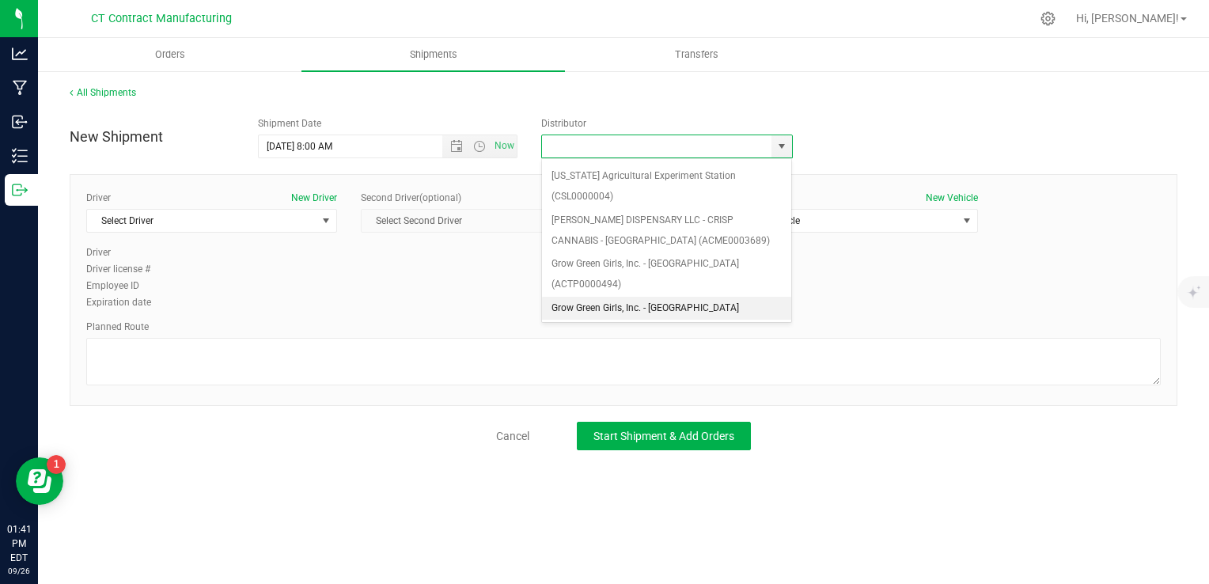
click at [673, 297] on li "Grow Green Girls, Inc. - [GEOGRAPHIC_DATA] (ACTP0000443)" at bounding box center [667, 319] width 250 height 44
type input "Grow Green Girls, Inc. - [GEOGRAPHIC_DATA] (ACTP0000443)"
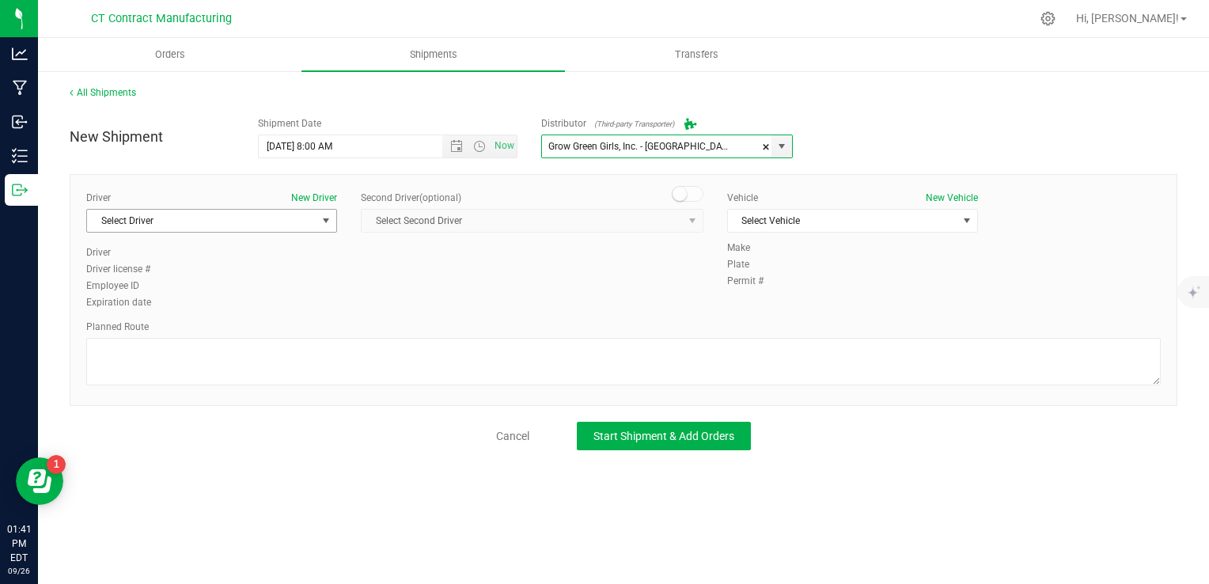
click at [243, 210] on span "Select Driver" at bounding box center [201, 221] width 229 height 22
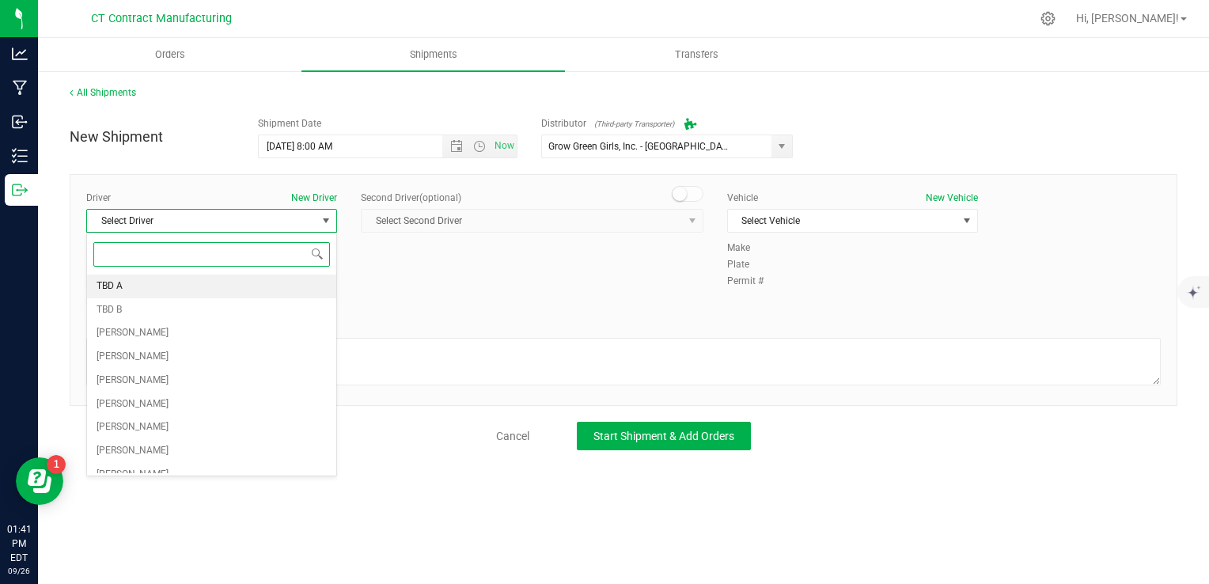
click at [177, 280] on li "TBD A" at bounding box center [211, 287] width 249 height 24
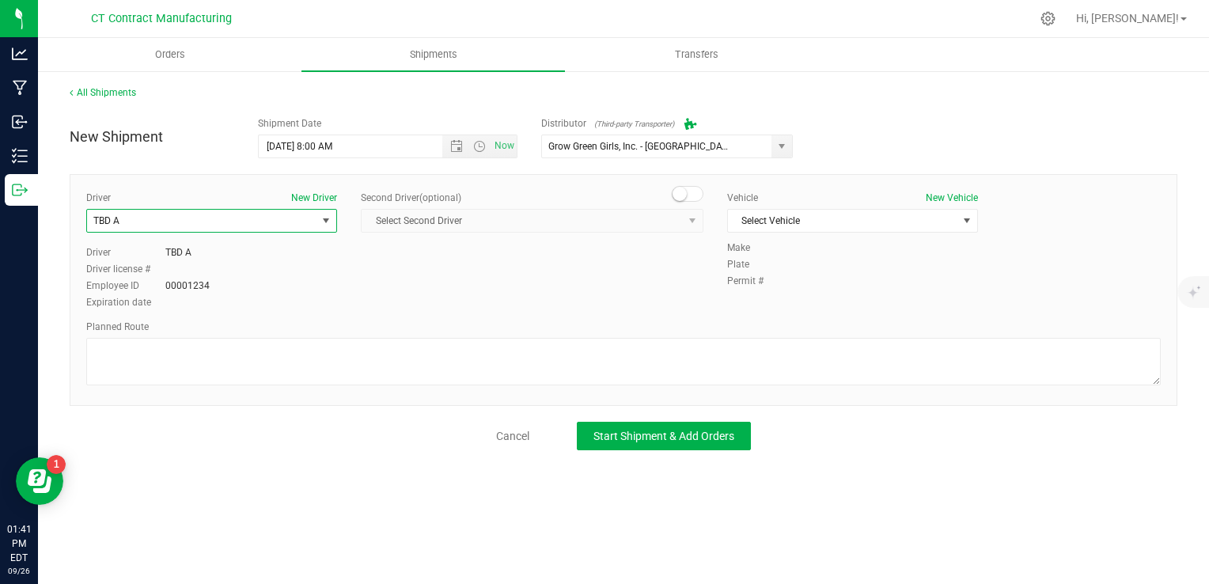
click at [688, 193] on span at bounding box center [688, 194] width 32 height 16
click at [665, 234] on div "Second Driver (optional) Select Second Driver Select Second Driver TBD A TBD B …" at bounding box center [532, 218] width 343 height 55
click at [649, 222] on span "Select Second Driver" at bounding box center [522, 221] width 321 height 22
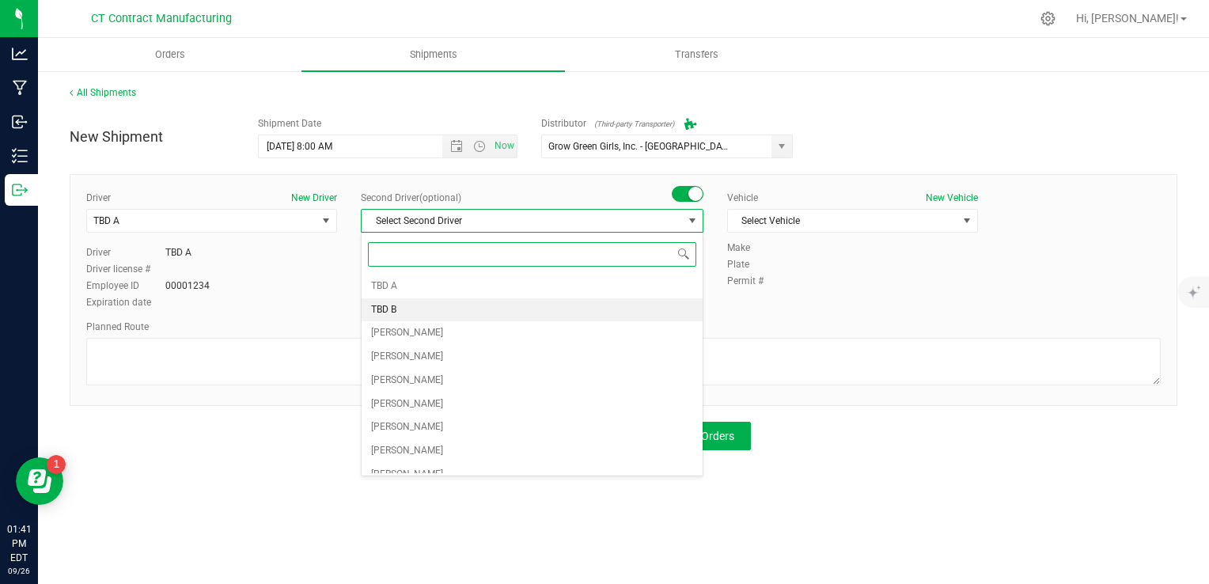
click at [460, 303] on li "TBD B" at bounding box center [532, 310] width 341 height 24
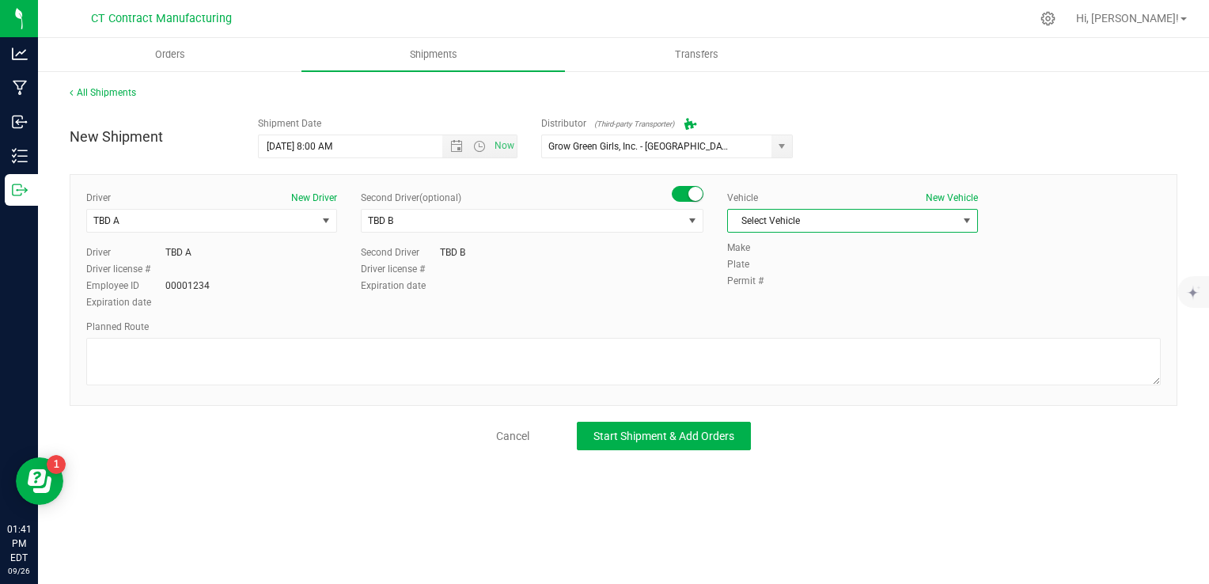
click at [795, 216] on span "Select Vehicle" at bounding box center [842, 221] width 229 height 22
click at [779, 272] on li "Ford Transit 250" at bounding box center [852, 272] width 249 height 24
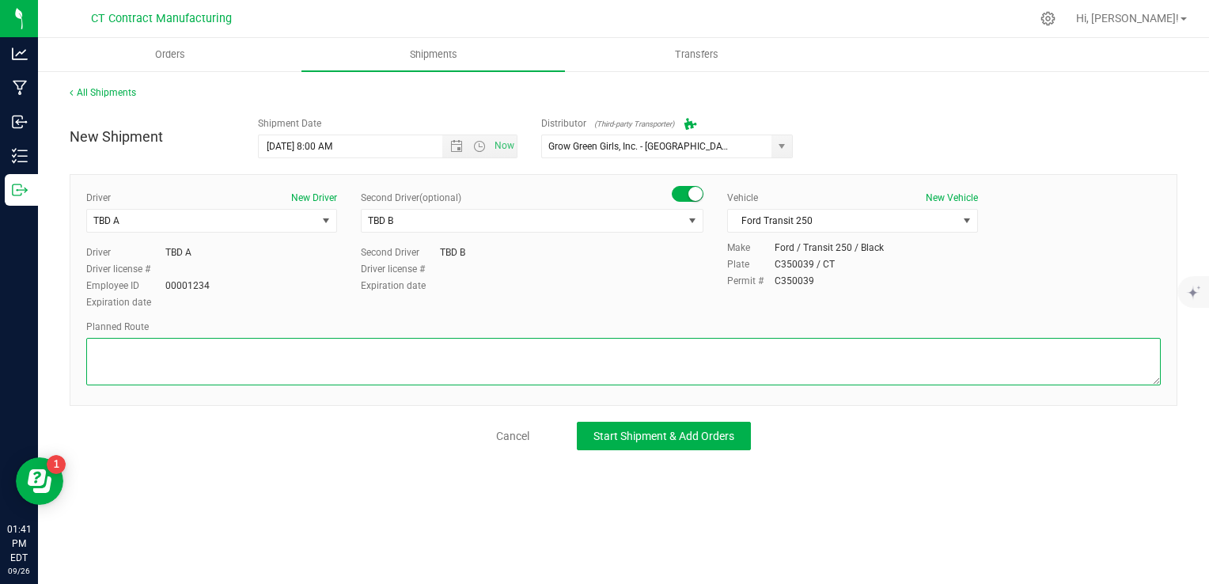
click at [673, 357] on textarea at bounding box center [623, 361] width 1075 height 47
type textarea "Randomized route via 3rd party transporter"
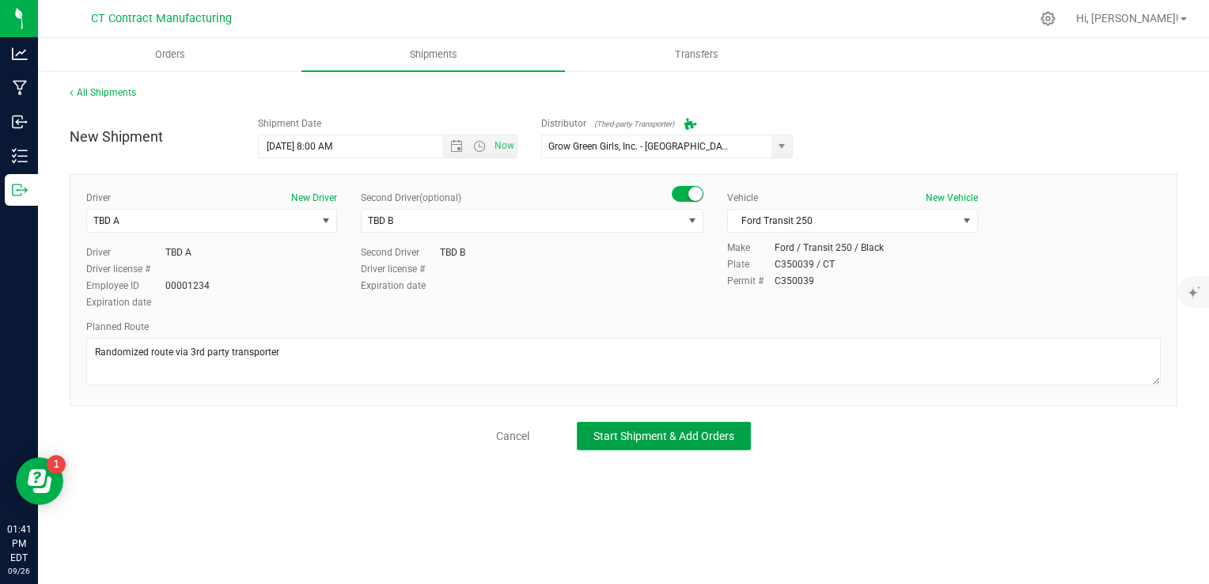
click at [648, 435] on span "Start Shipment & Add Orders" at bounding box center [664, 436] width 141 height 13
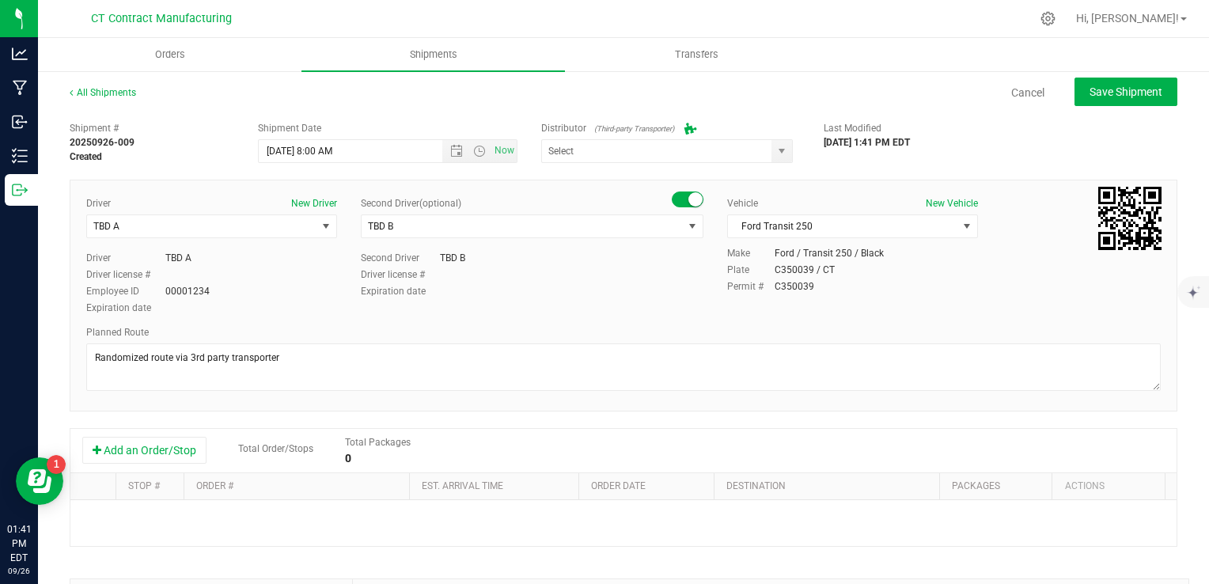
type input "Grow Green Girls, Inc. - [GEOGRAPHIC_DATA] (ACTP0000443)"
click at [174, 453] on button "Add an Order/Stop" at bounding box center [144, 450] width 124 height 27
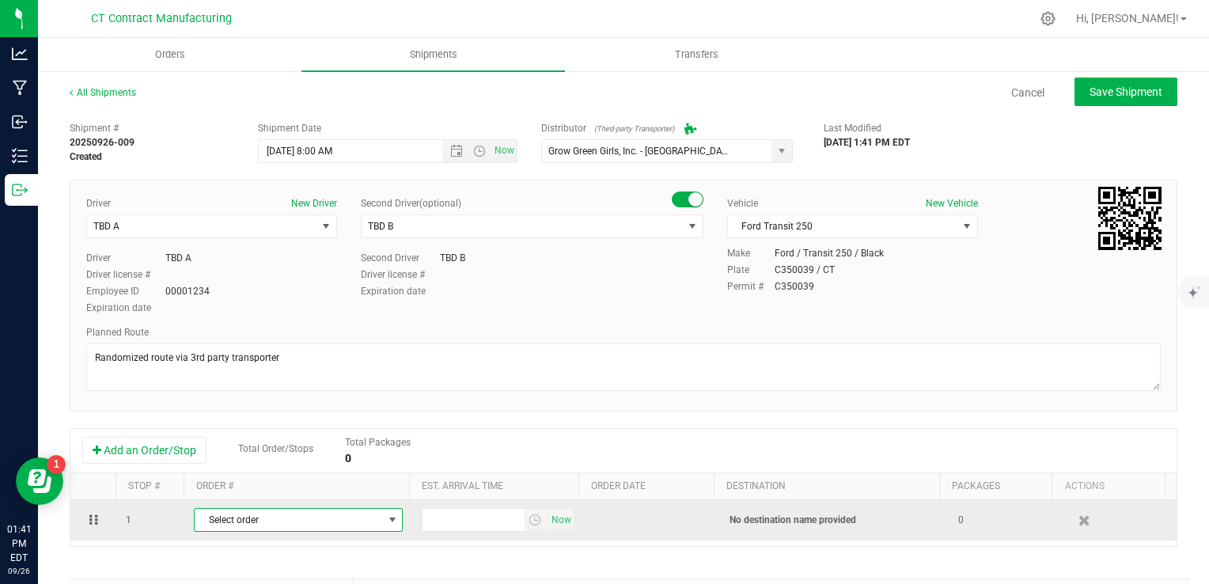
click at [260, 528] on span "Select order" at bounding box center [289, 520] width 188 height 22
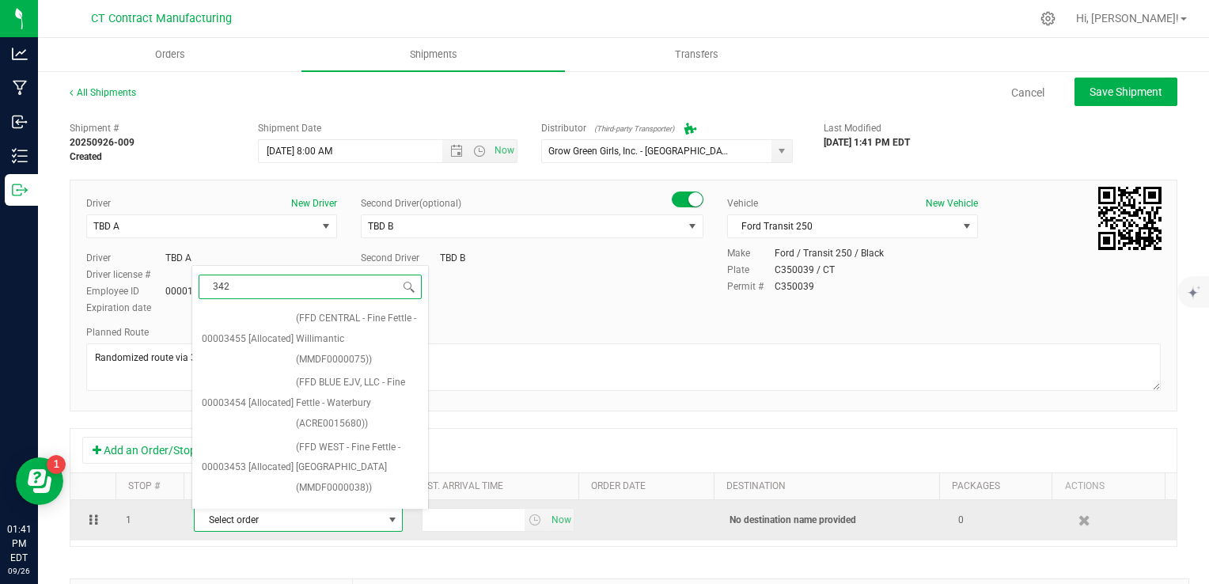
type input "3422"
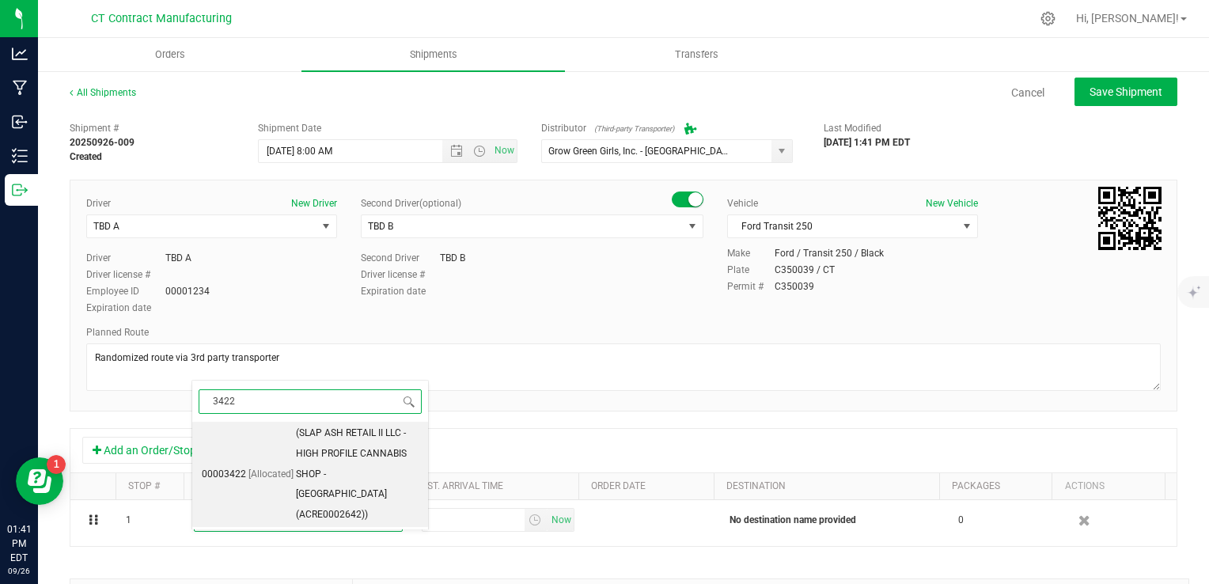
click at [304, 483] on span "(SLAP ASH RETAIL II LLC - HIGH PROFILE CANNABIS SHOP - [GEOGRAPHIC_DATA] (ACRE0…" at bounding box center [357, 474] width 123 height 102
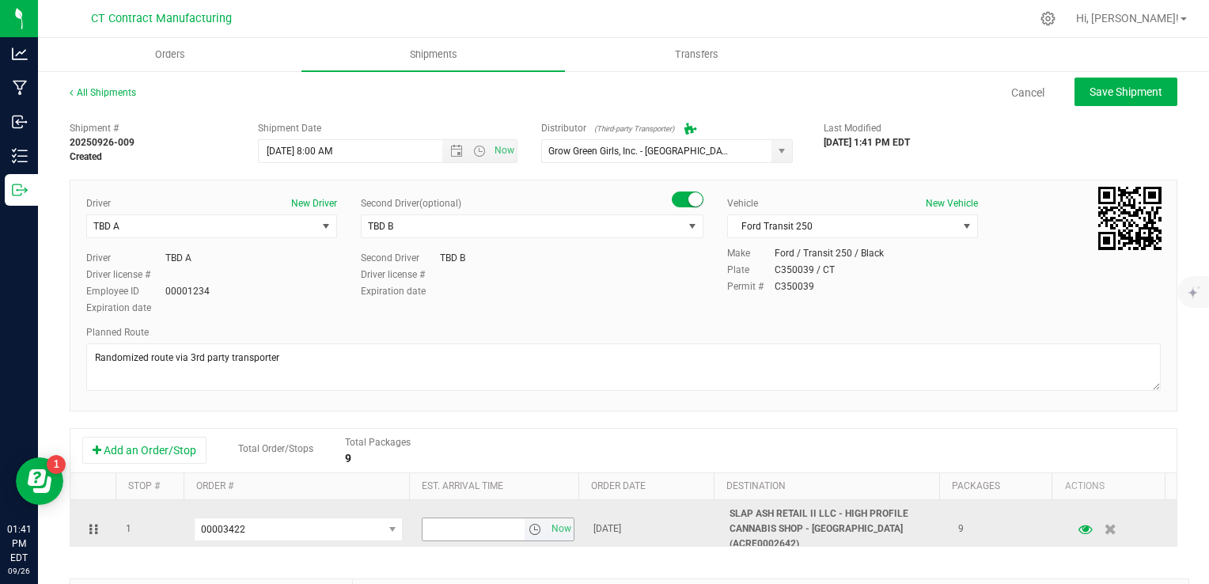
click at [529, 523] on span "select" at bounding box center [535, 529] width 13 height 13
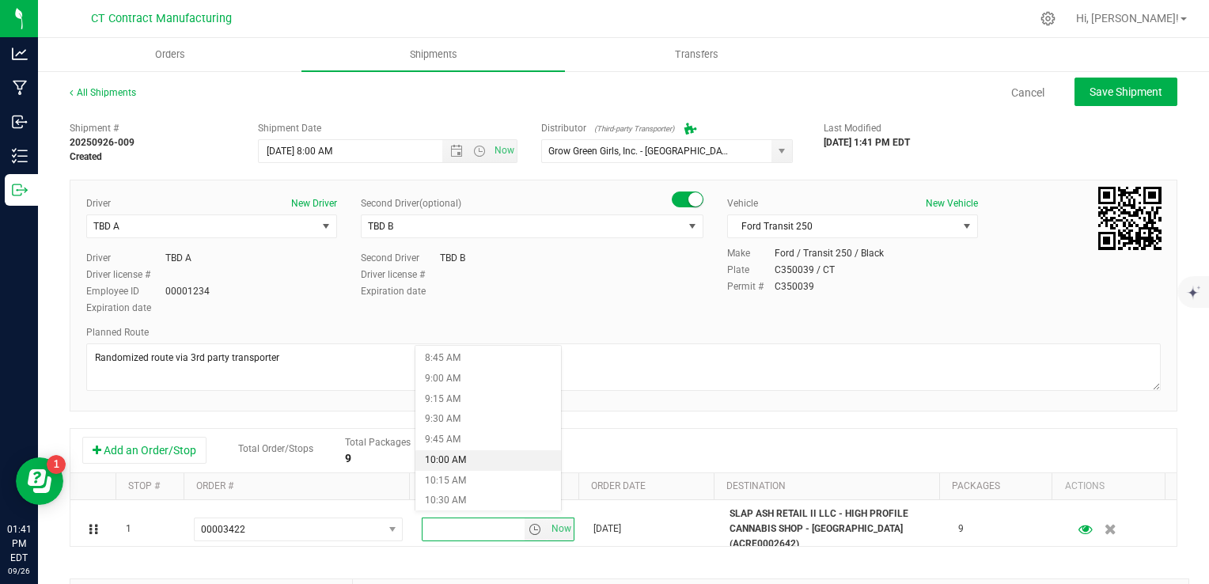
scroll to position [870, 0]
click at [488, 369] on li "10:45 AM" at bounding box center [488, 363] width 146 height 21
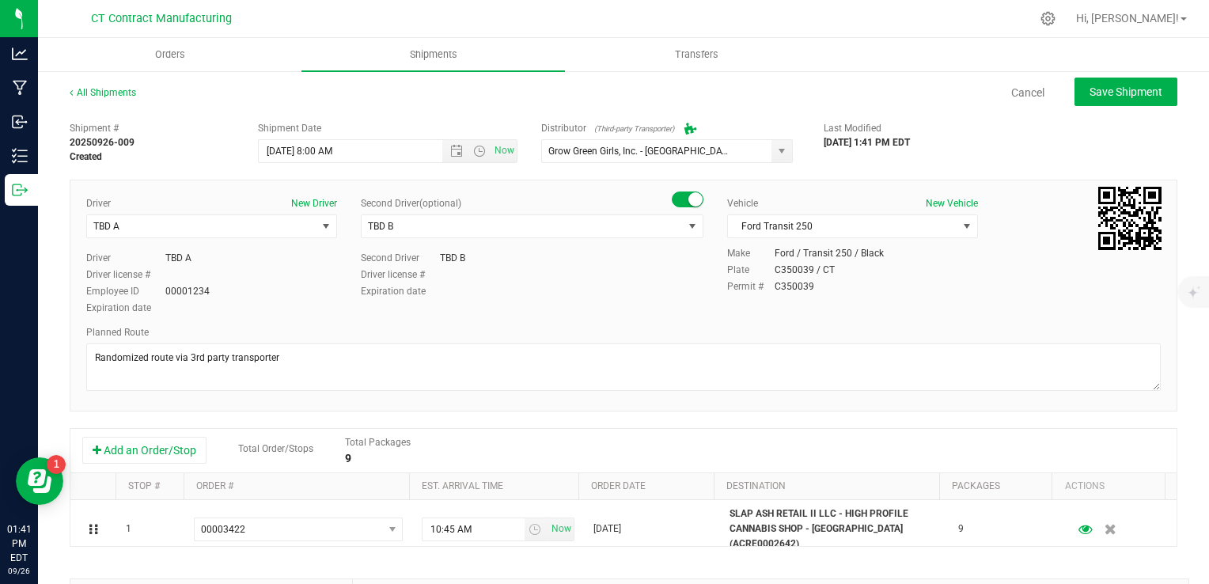
click at [551, 407] on div "Driver New Driver TBD A Select Driver TBD A TBD B [PERSON_NAME] [PERSON_NAME] […" at bounding box center [624, 296] width 1108 height 232
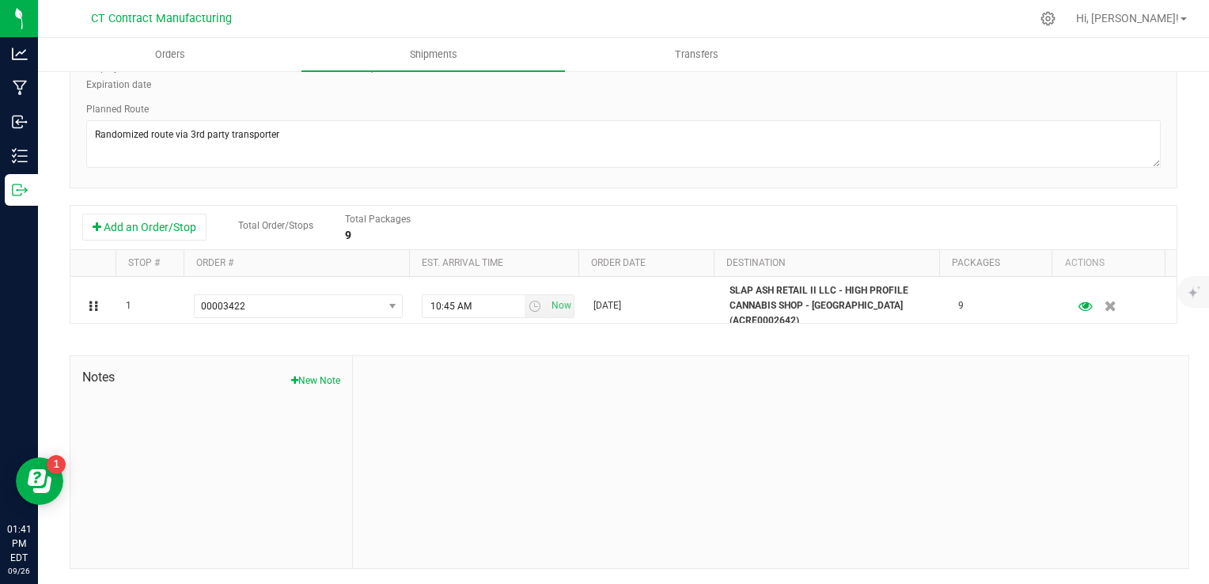
scroll to position [0, 0]
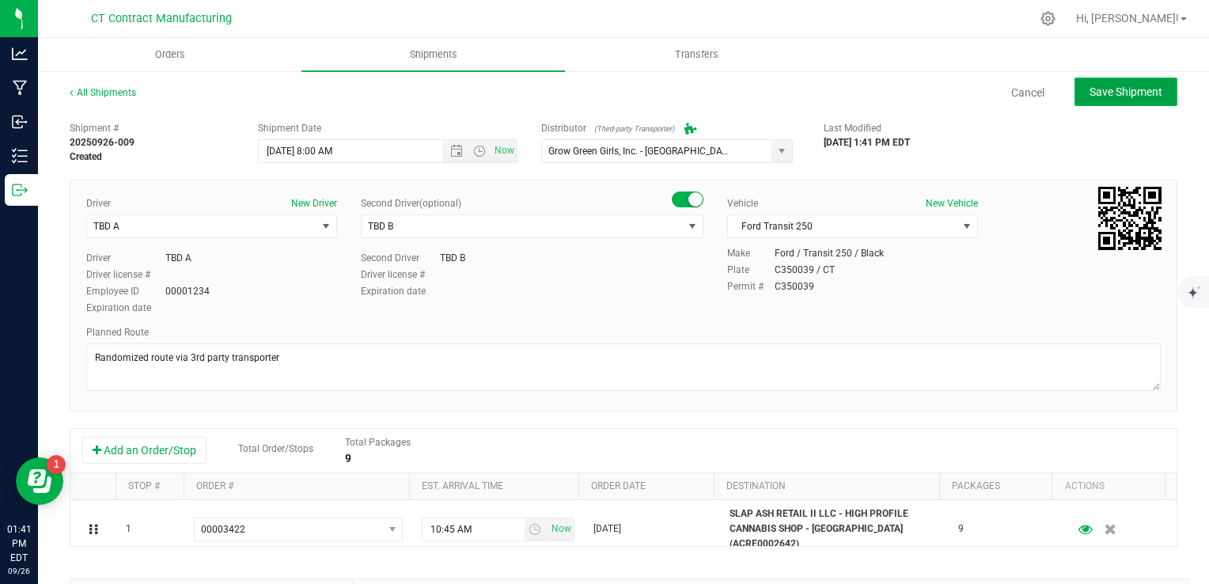
click at [1155, 87] on button "Save Shipment" at bounding box center [1126, 92] width 103 height 28
type input "[DATE] 12:00 PM"
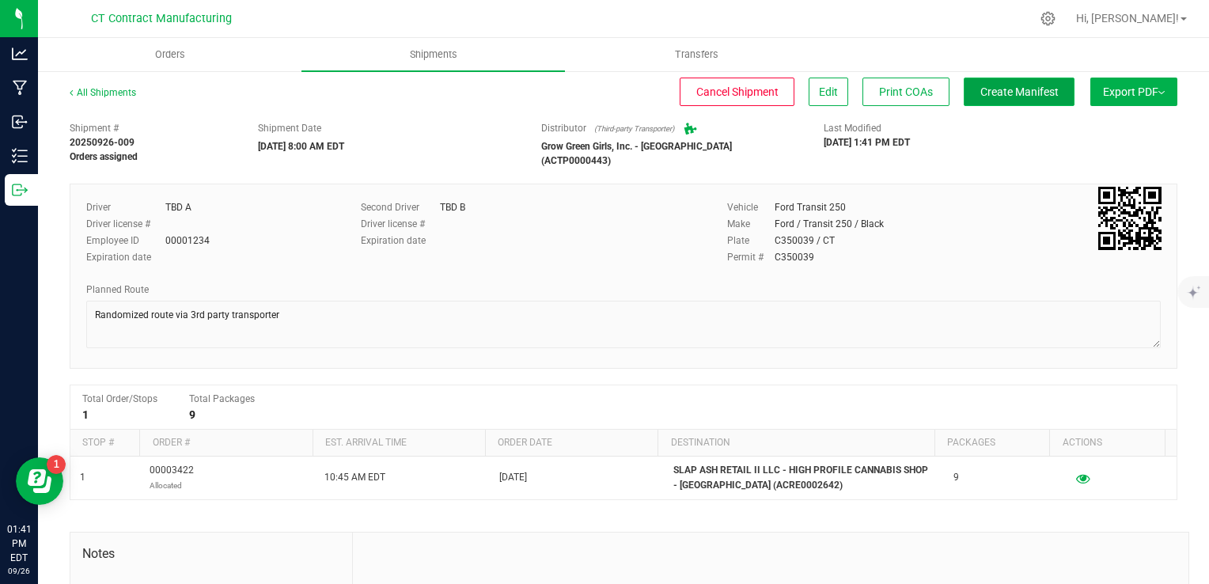
click at [1028, 91] on span "Create Manifest" at bounding box center [1019, 91] width 78 height 13
